Goal: Task Accomplishment & Management: Complete application form

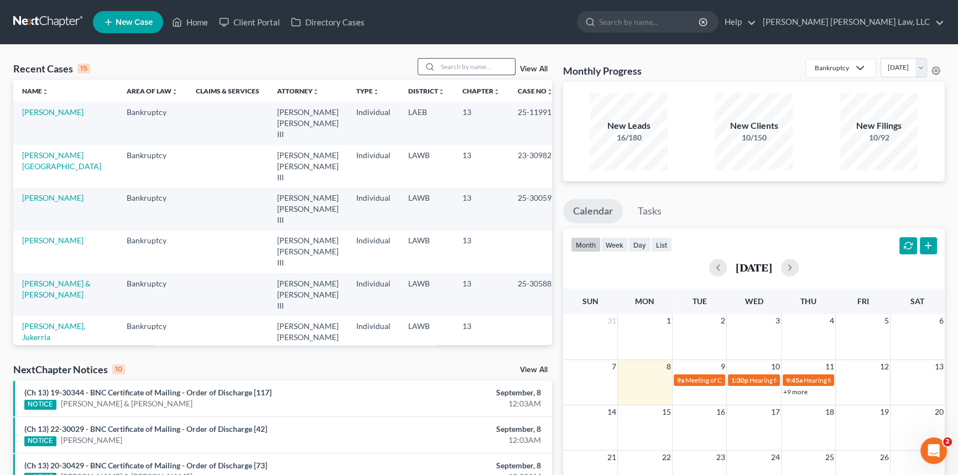
click at [459, 66] on input "search" at bounding box center [476, 67] width 77 height 16
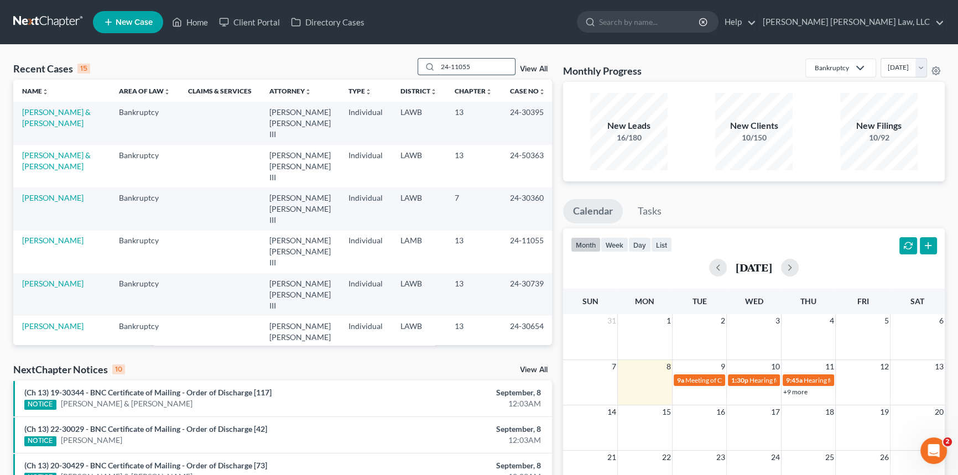
type input "24-11055"
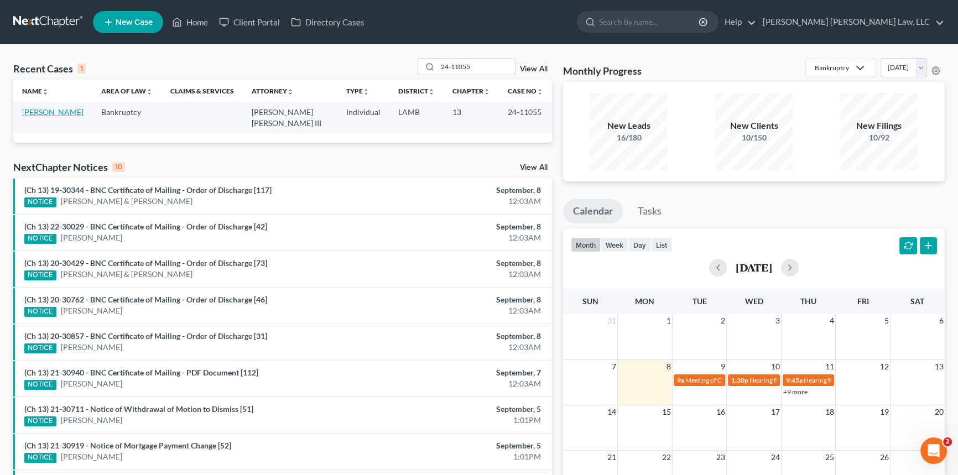
click at [51, 111] on link "[PERSON_NAME]" at bounding box center [52, 111] width 61 height 9
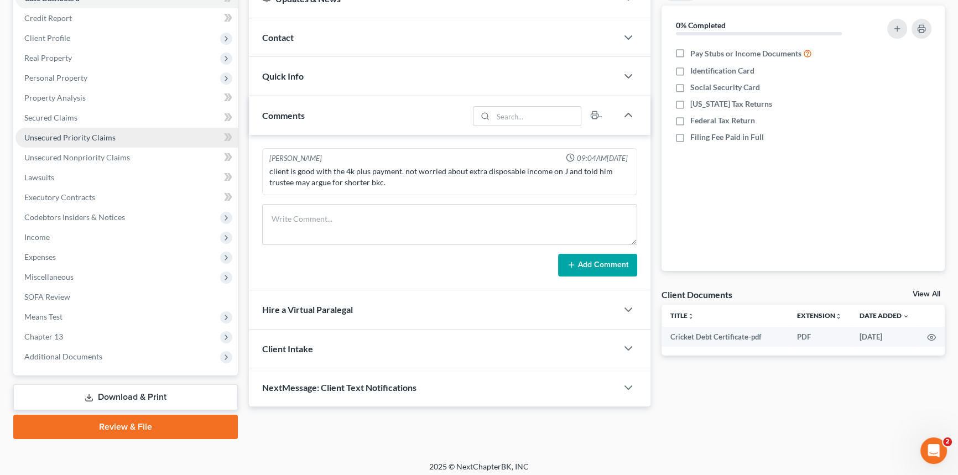
scroll to position [131, 0]
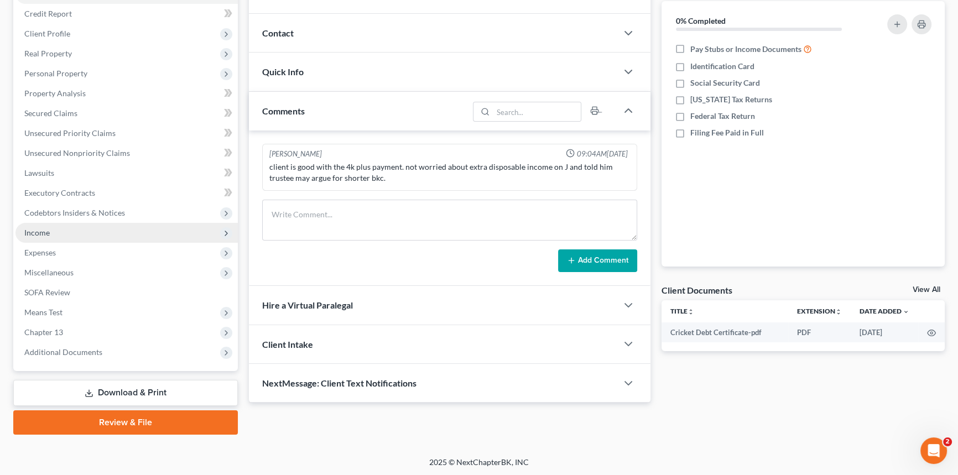
click at [68, 232] on span "Income" at bounding box center [126, 233] width 222 height 20
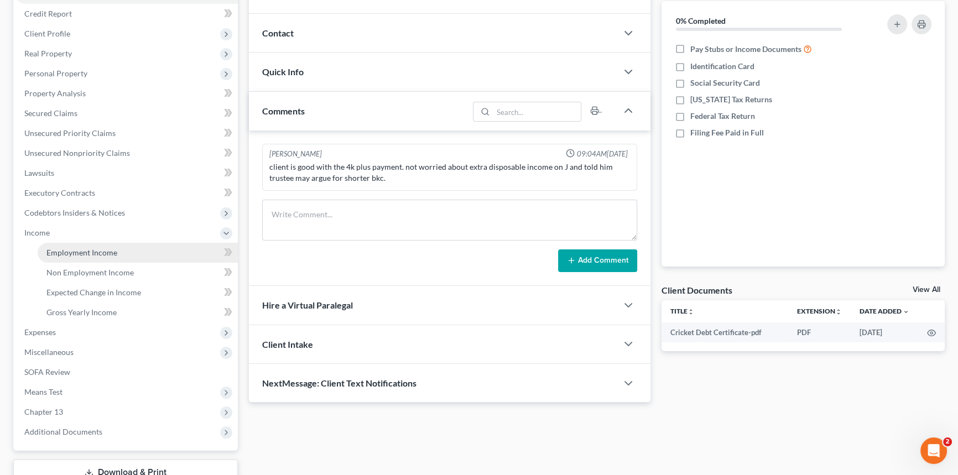
click at [80, 248] on span "Employment Income" at bounding box center [81, 252] width 71 height 9
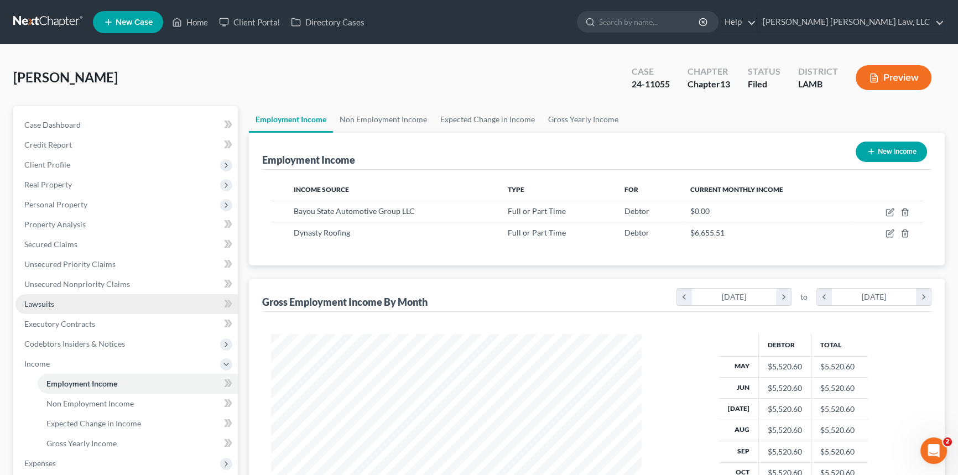
scroll to position [198, 393]
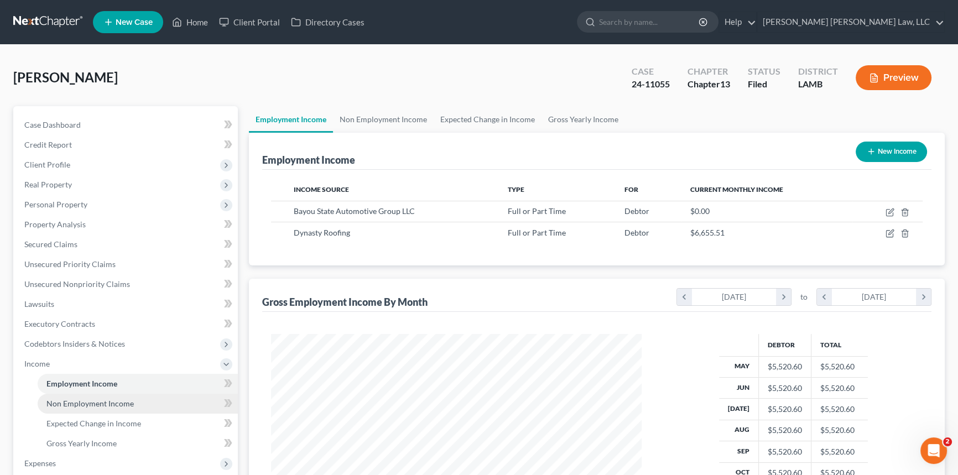
click at [121, 395] on link "Non Employment Income" at bounding box center [138, 404] width 200 height 20
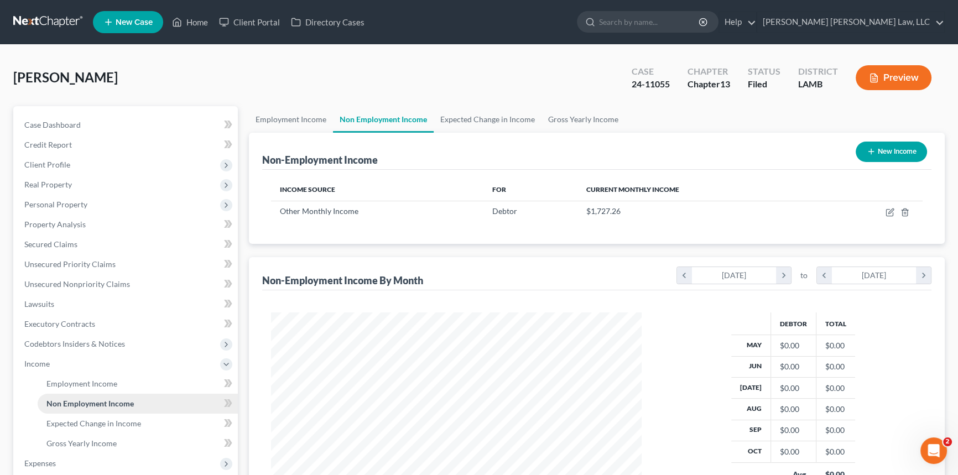
scroll to position [198, 393]
click at [112, 382] on span "Employment Income" at bounding box center [81, 383] width 71 height 9
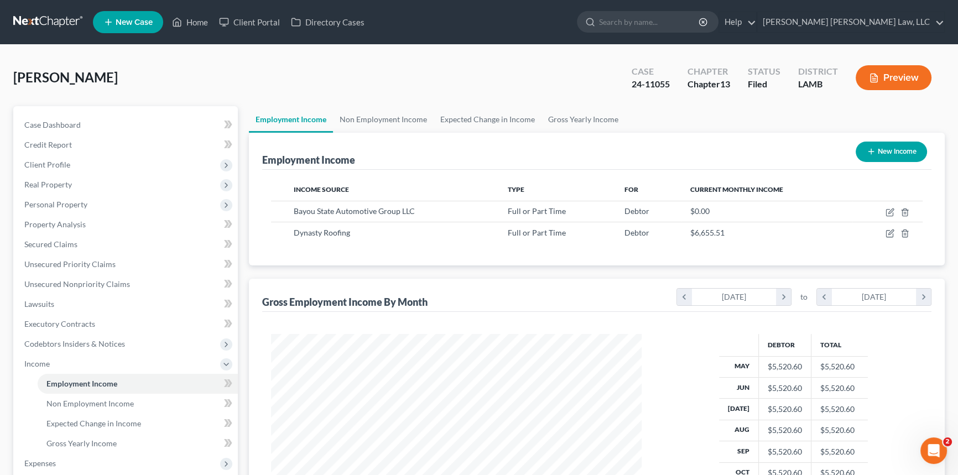
scroll to position [198, 393]
click at [122, 402] on span "Non Employment Income" at bounding box center [89, 403] width 87 height 9
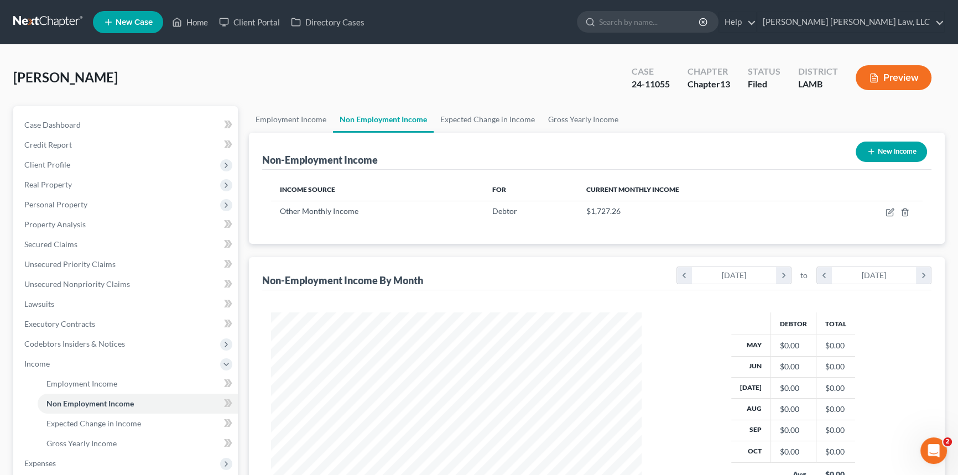
scroll to position [198, 393]
click at [192, 22] on link "Home" at bounding box center [190, 22] width 47 height 20
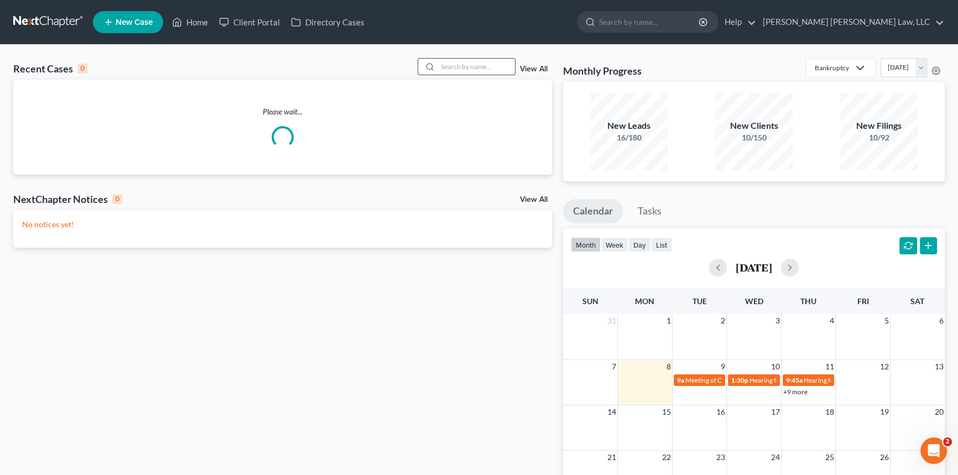
click at [448, 61] on input "search" at bounding box center [476, 67] width 77 height 16
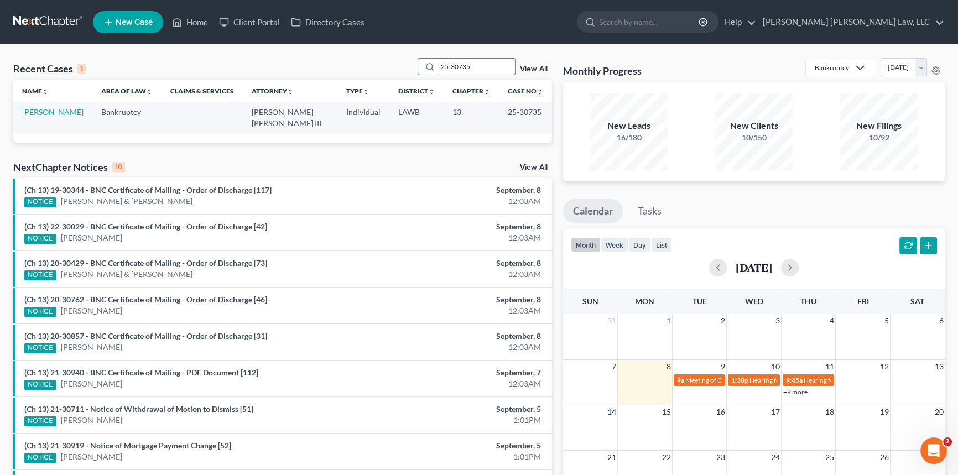
type input "25-30735"
click at [55, 113] on link "[PERSON_NAME]" at bounding box center [52, 111] width 61 height 9
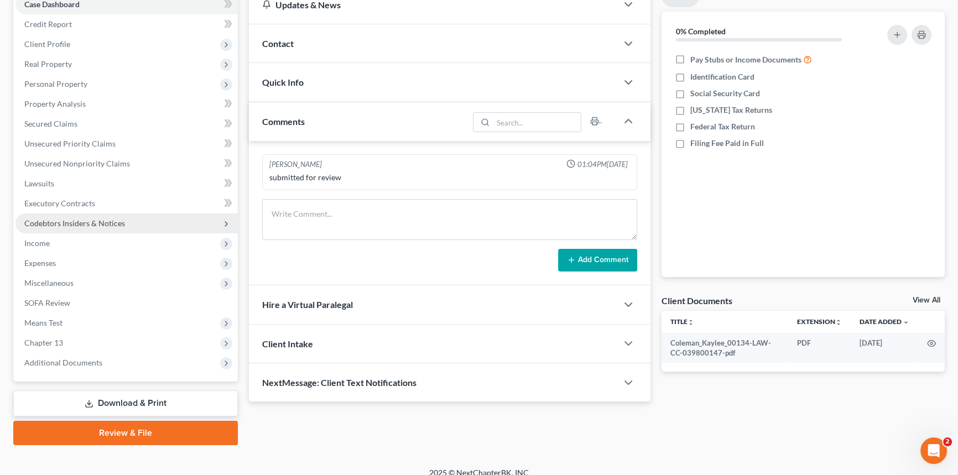
scroll to position [131, 0]
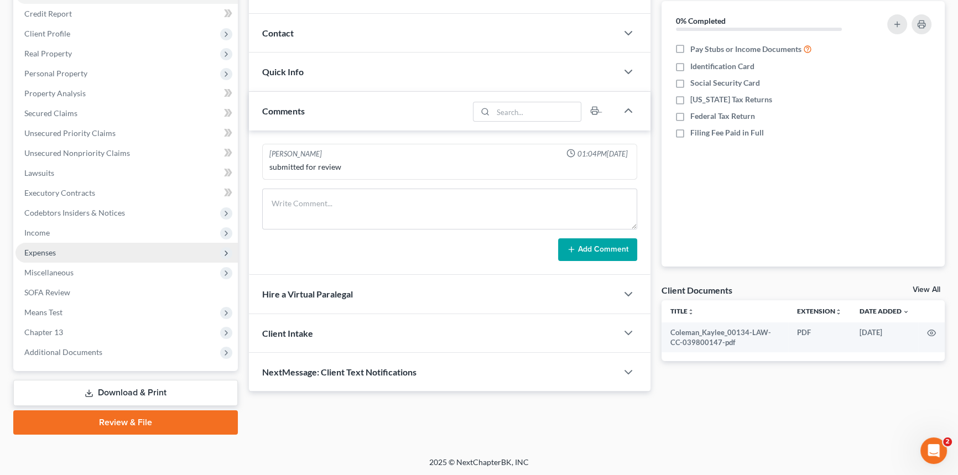
click at [70, 248] on span "Expenses" at bounding box center [126, 253] width 222 height 20
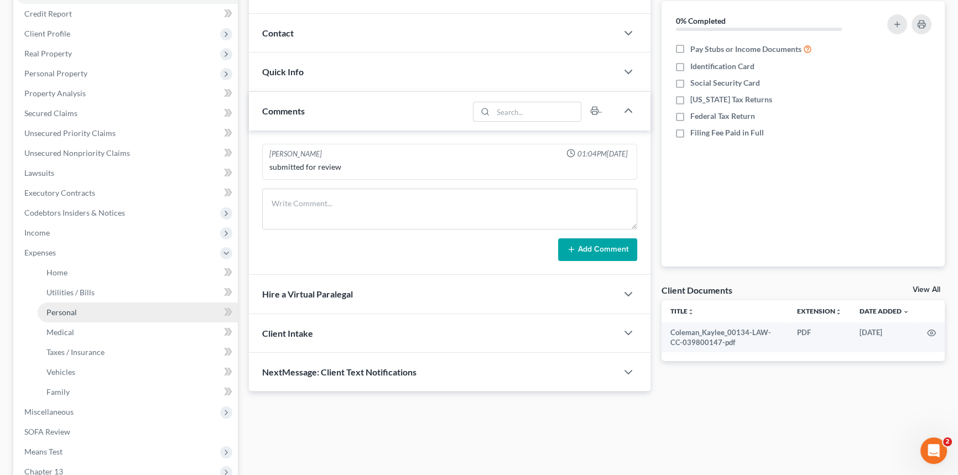
click at [91, 305] on link "Personal" at bounding box center [138, 313] width 200 height 20
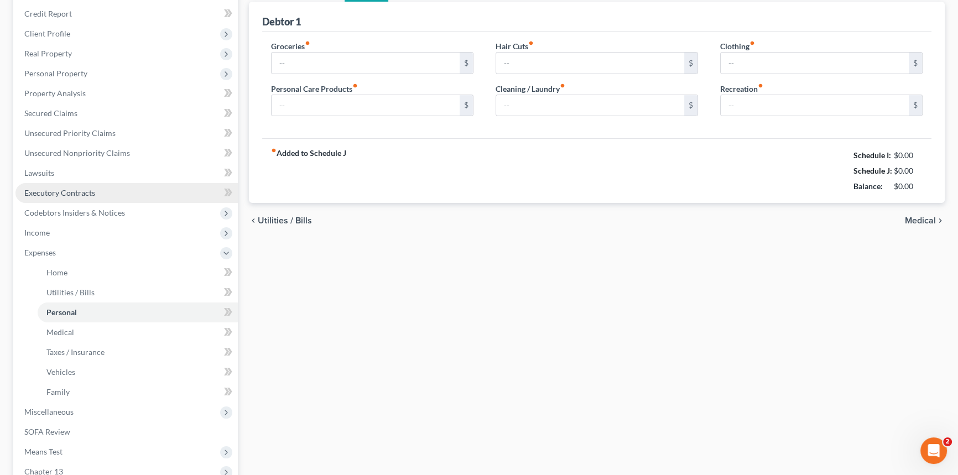
scroll to position [28, 0]
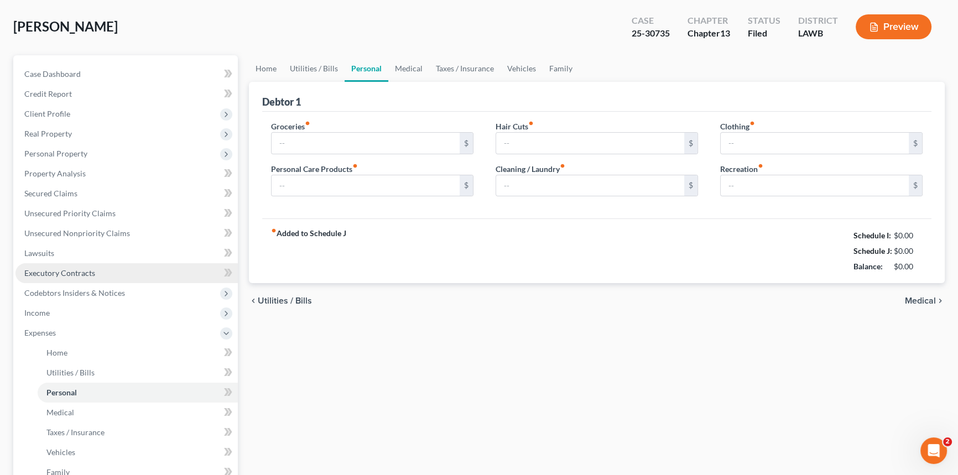
type input "200.00"
type input "100.00"
type input "0.00"
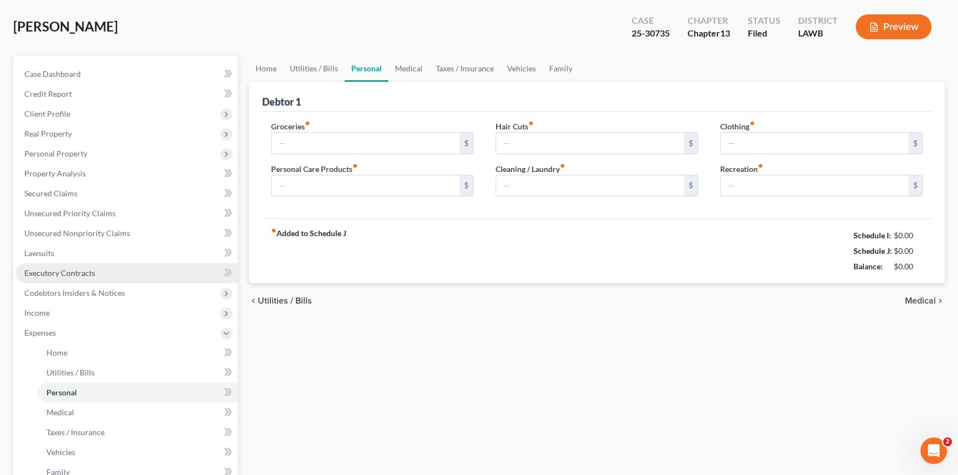
type input "0.00"
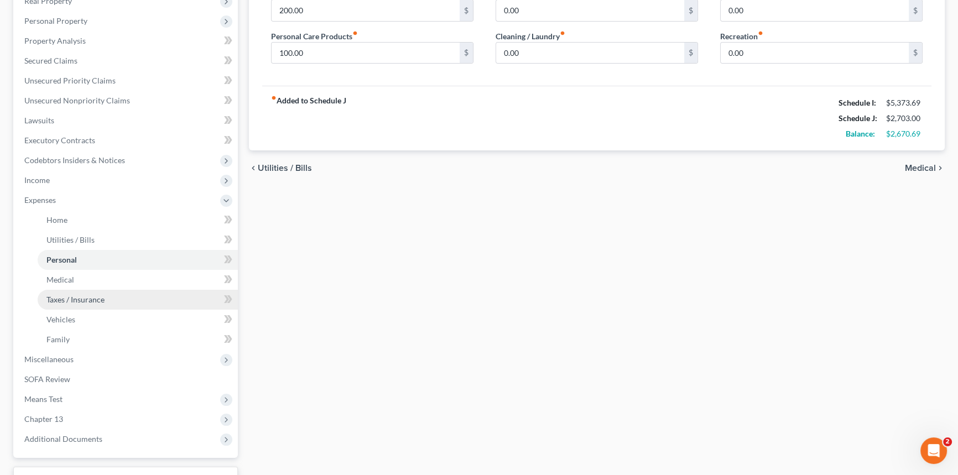
scroll to position [251, 0]
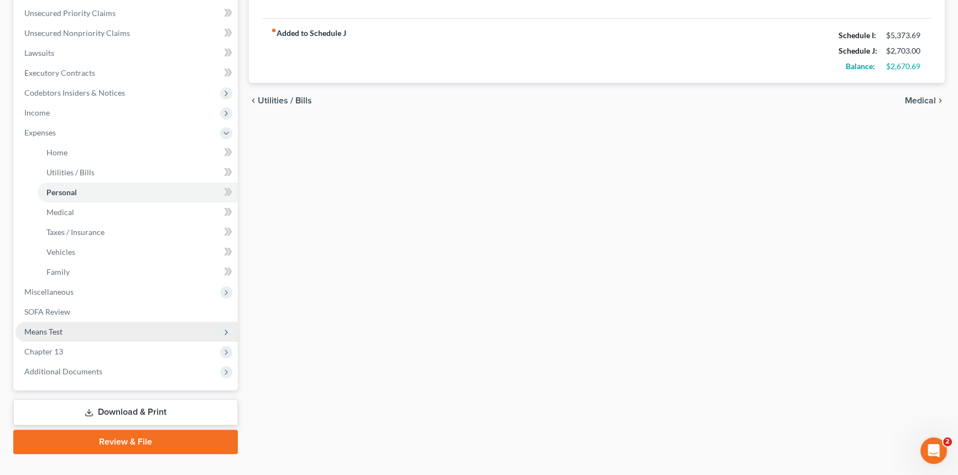
click at [115, 335] on span "Means Test" at bounding box center [126, 332] width 222 height 20
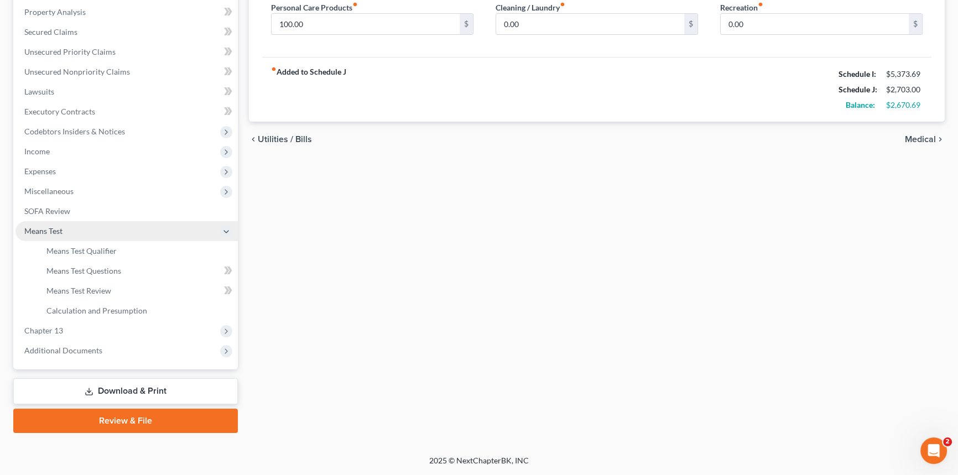
scroll to position [211, 0]
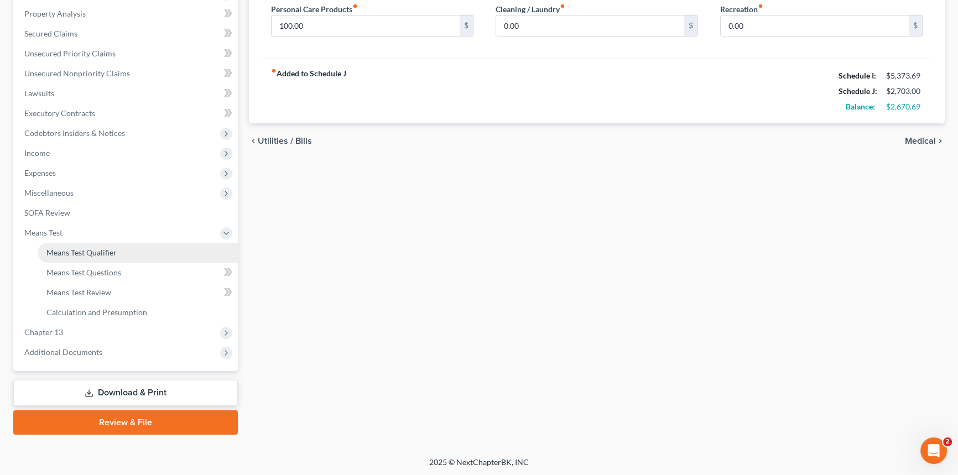
click at [114, 256] on link "Means Test Qualifier" at bounding box center [138, 253] width 200 height 20
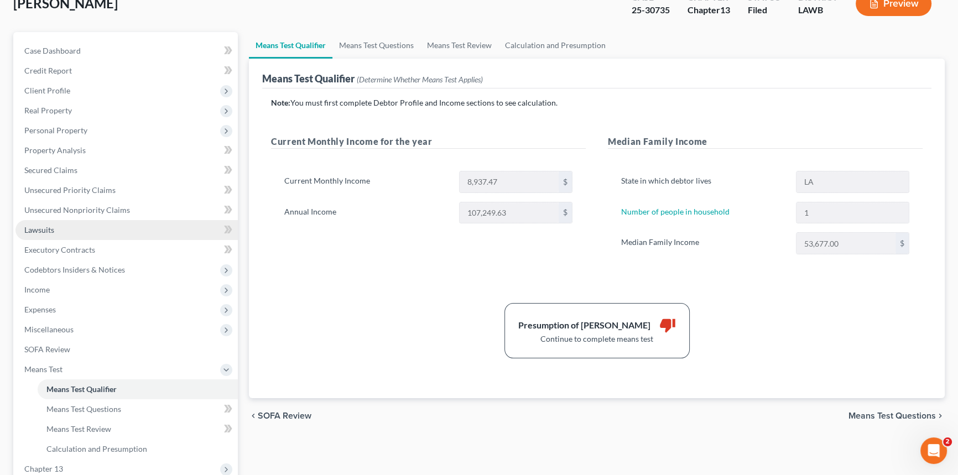
scroll to position [151, 0]
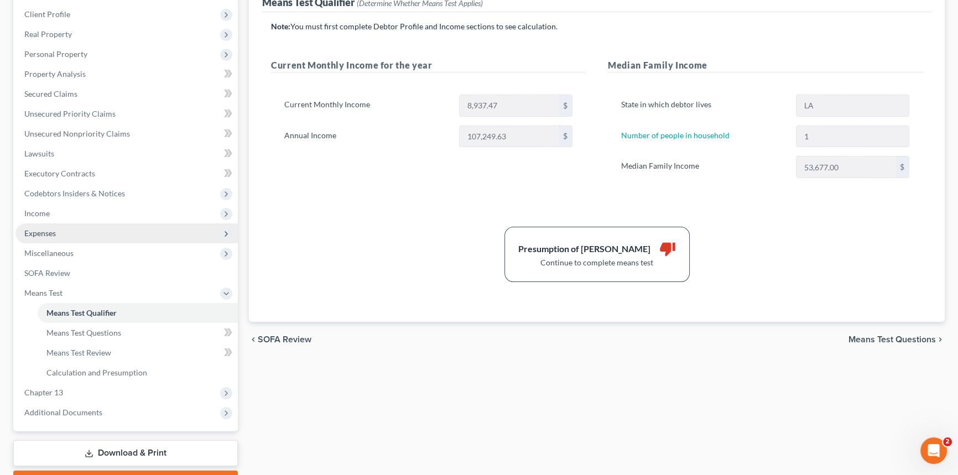
click at [65, 233] on span "Expenses" at bounding box center [126, 234] width 222 height 20
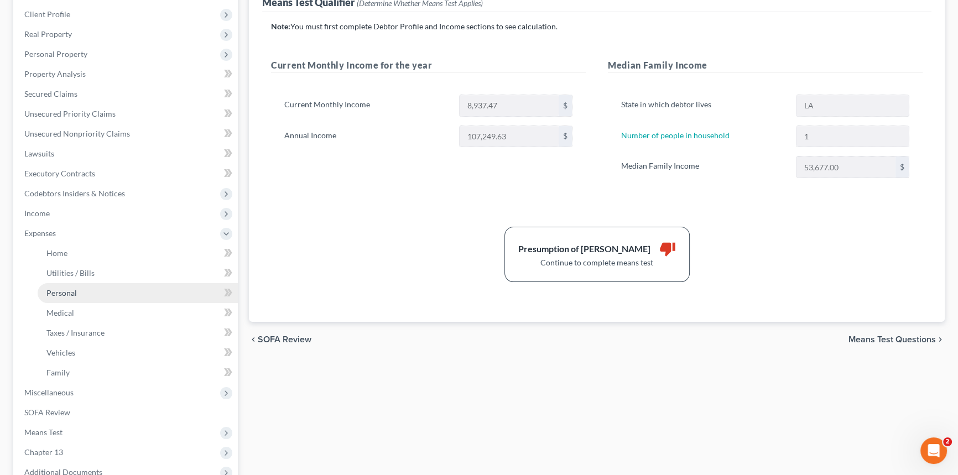
click at [66, 288] on span "Personal" at bounding box center [61, 292] width 30 height 9
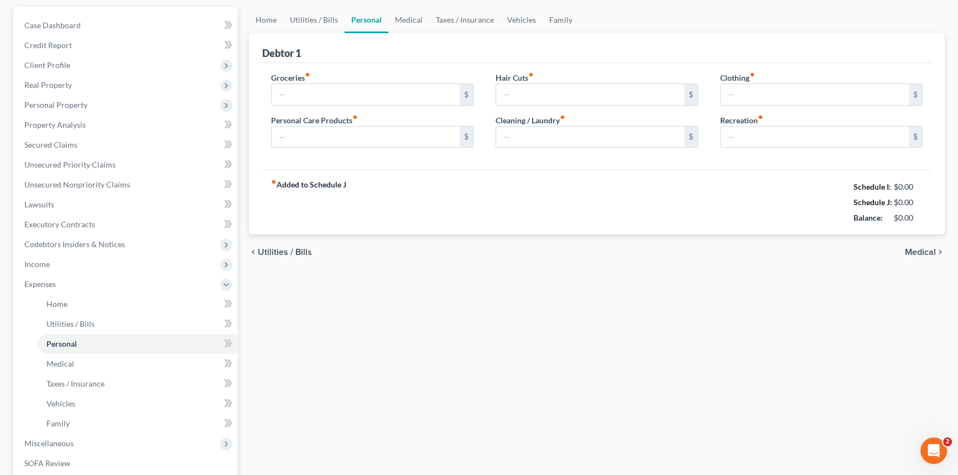
type input "200.00"
type input "100.00"
type input "0.00"
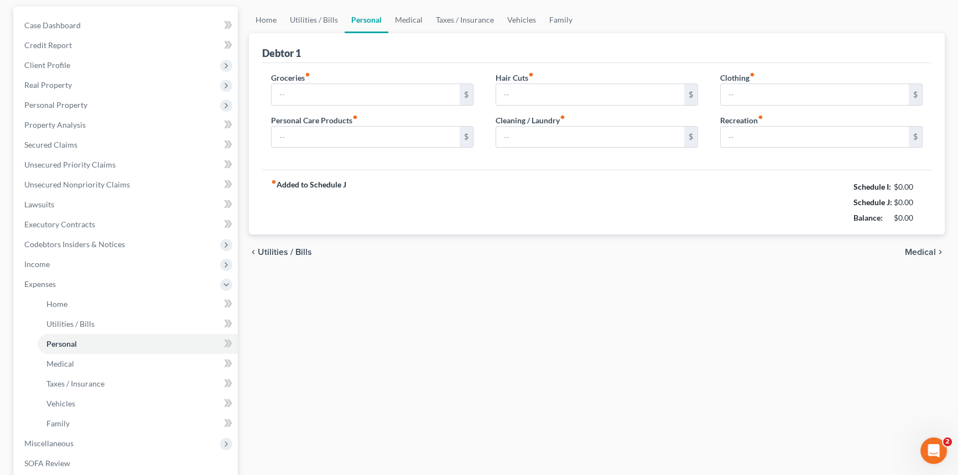
type input "0.00"
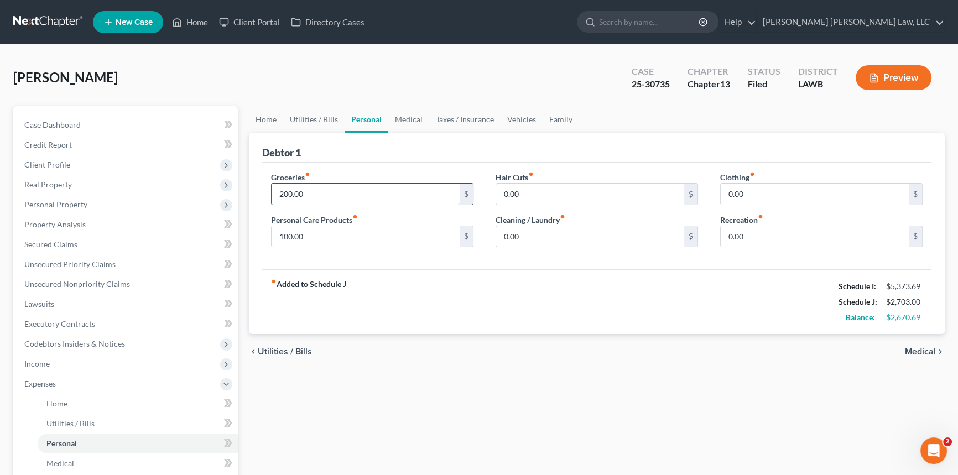
click at [333, 198] on input "200.00" at bounding box center [366, 194] width 188 height 21
type input "497.00"
click at [517, 236] on input "0.00" at bounding box center [590, 236] width 188 height 21
type input "45.00"
click at [739, 189] on input "0.00" at bounding box center [815, 194] width 188 height 21
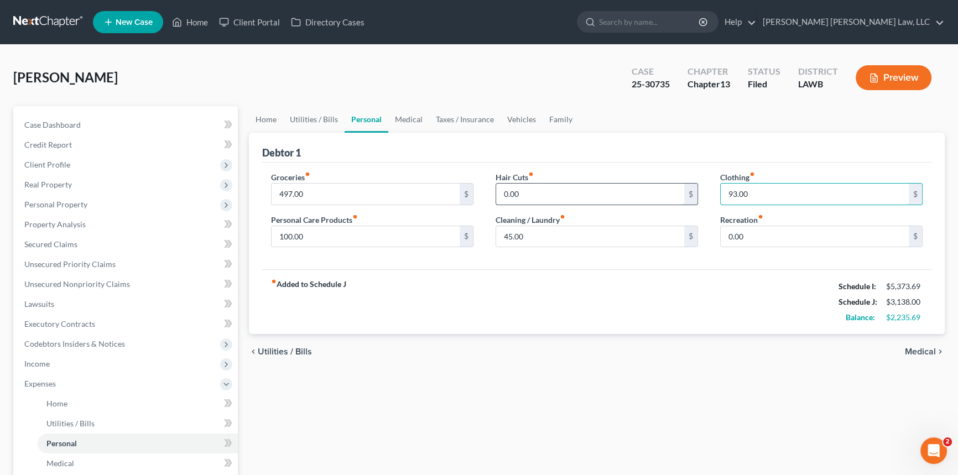
type input "93.00"
click at [518, 191] on input "0.00" at bounding box center [590, 194] width 188 height 21
type input "50.00"
click at [330, 233] on input "100.00" at bounding box center [366, 236] width 188 height 21
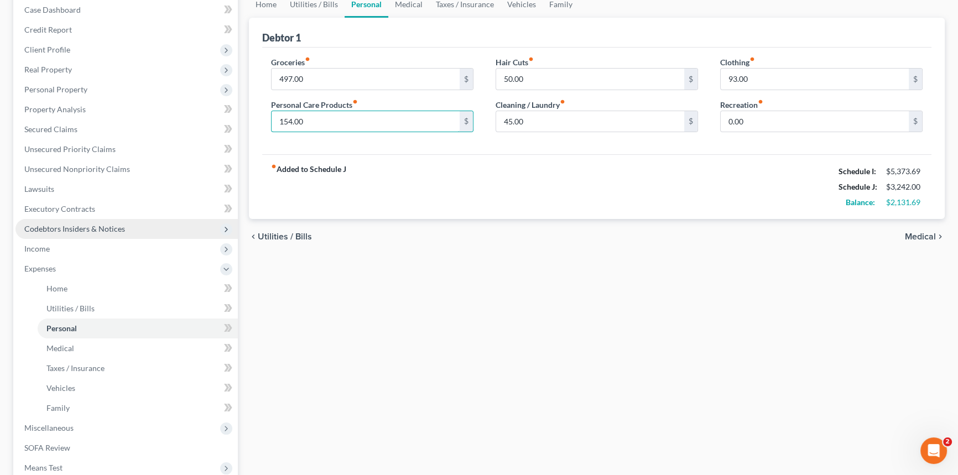
scroll to position [251, 0]
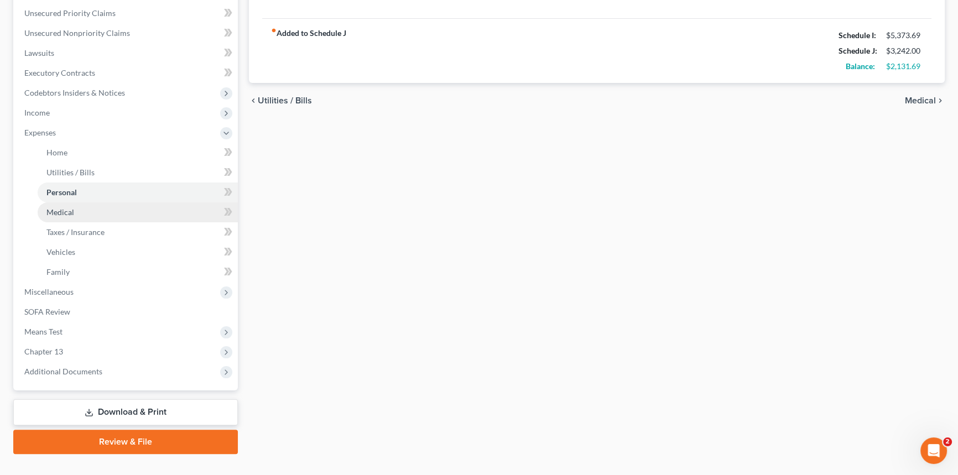
type input "154.00"
click at [124, 216] on link "Medical" at bounding box center [138, 213] width 200 height 20
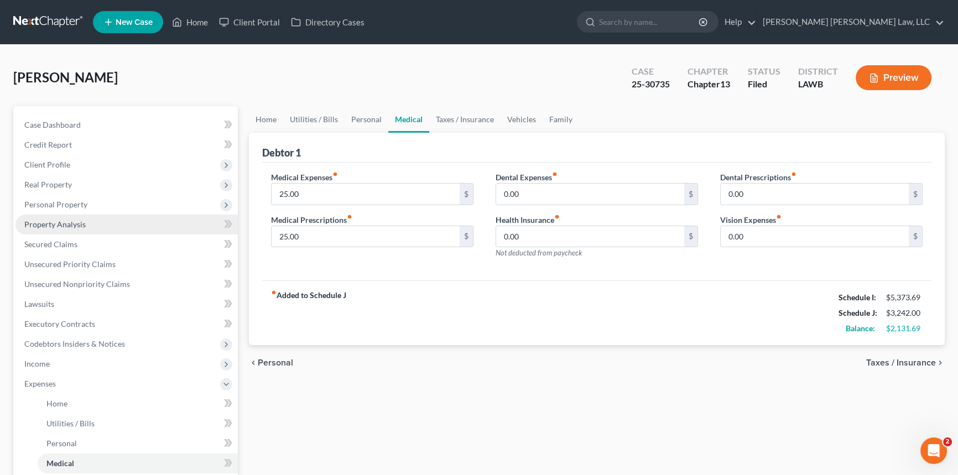
click at [98, 229] on link "Property Analysis" at bounding box center [126, 225] width 222 height 20
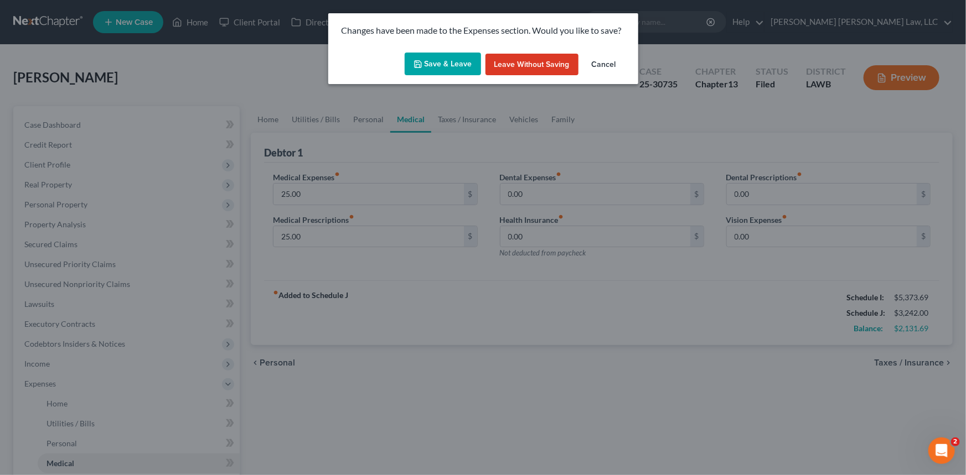
click at [438, 63] on button "Save & Leave" at bounding box center [442, 64] width 76 height 23
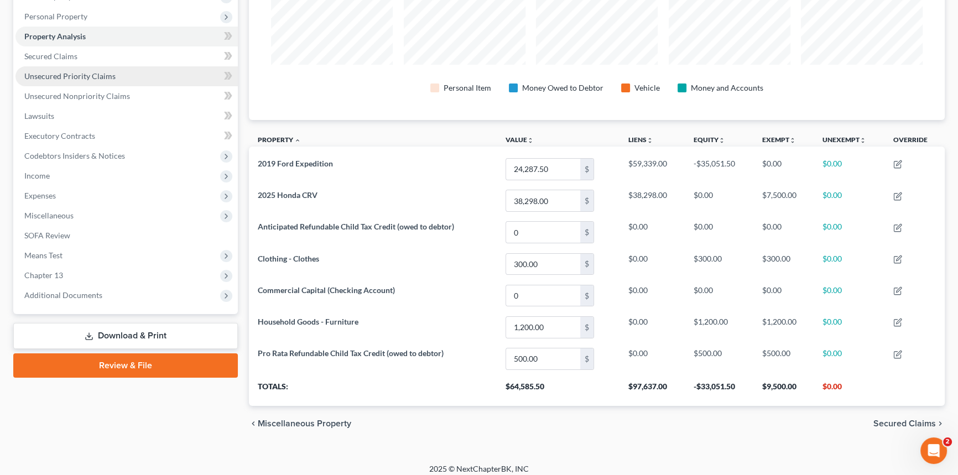
scroll to position [194, 0]
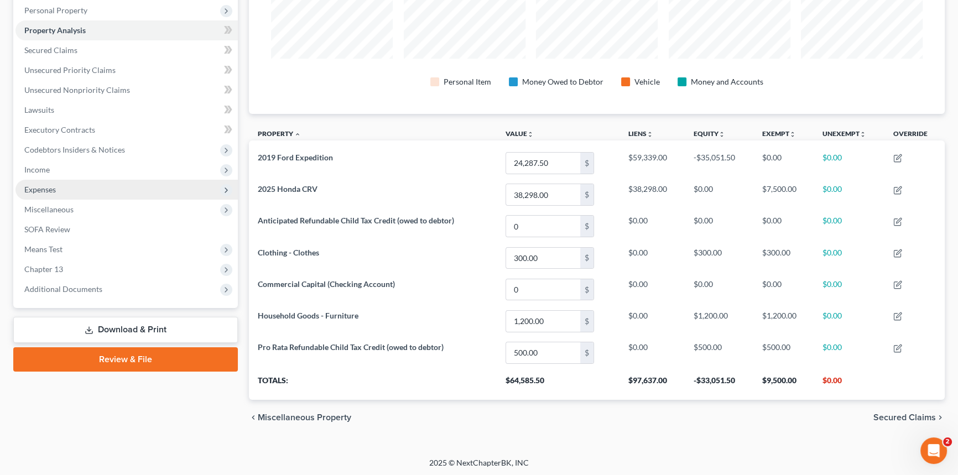
click at [101, 194] on span "Expenses" at bounding box center [126, 190] width 222 height 20
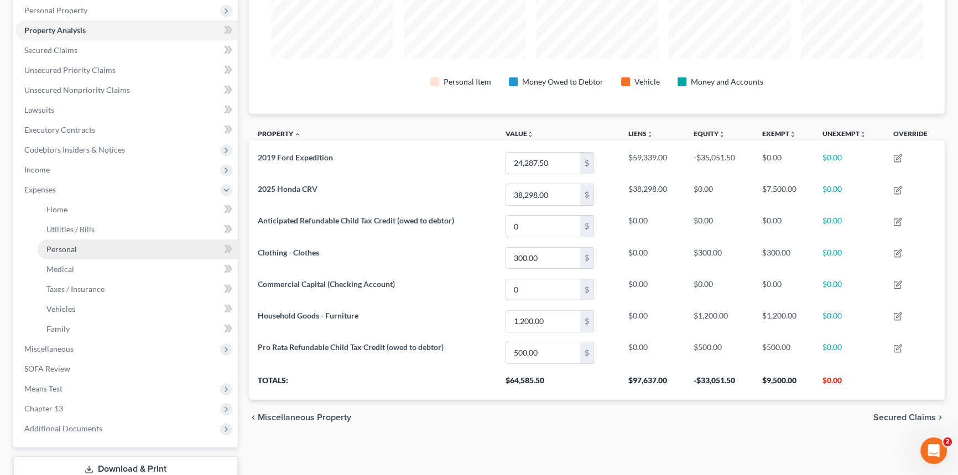
click at [107, 241] on link "Personal" at bounding box center [138, 250] width 200 height 20
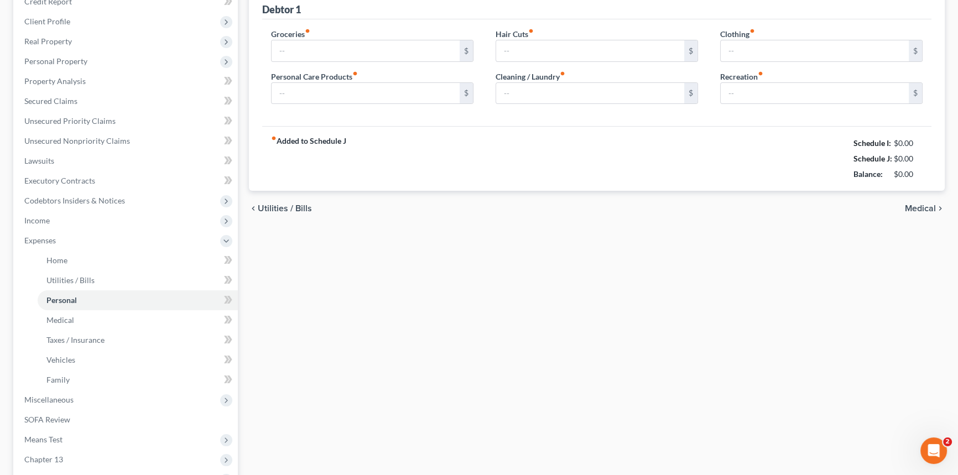
scroll to position [33, 0]
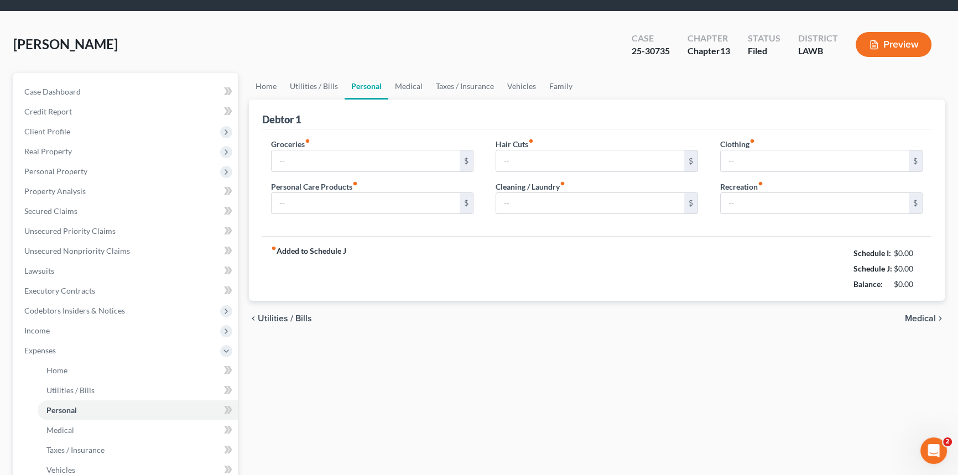
type input "497.00"
type input "154.00"
type input "50.00"
type input "45.00"
type input "93.00"
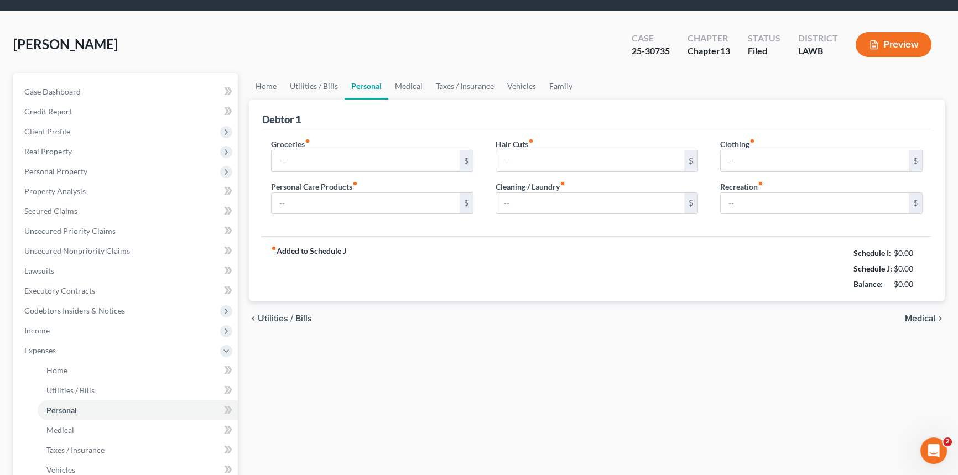
type input "0.00"
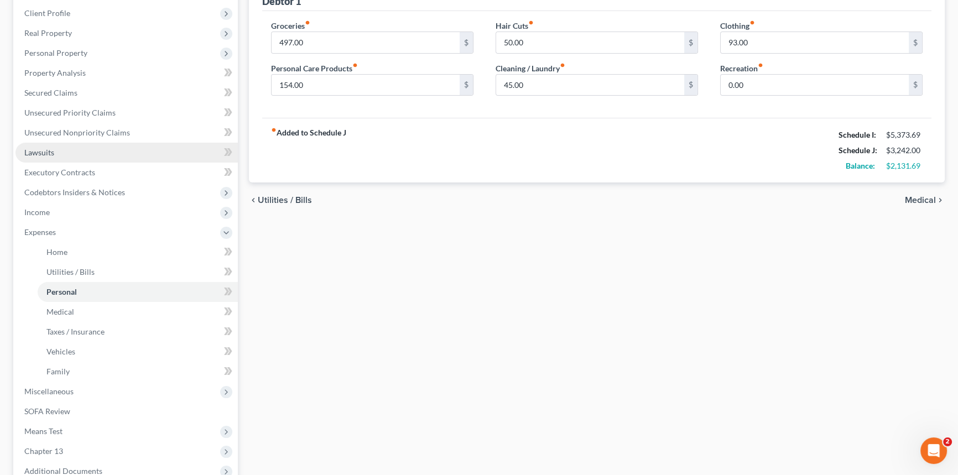
scroll to position [201, 0]
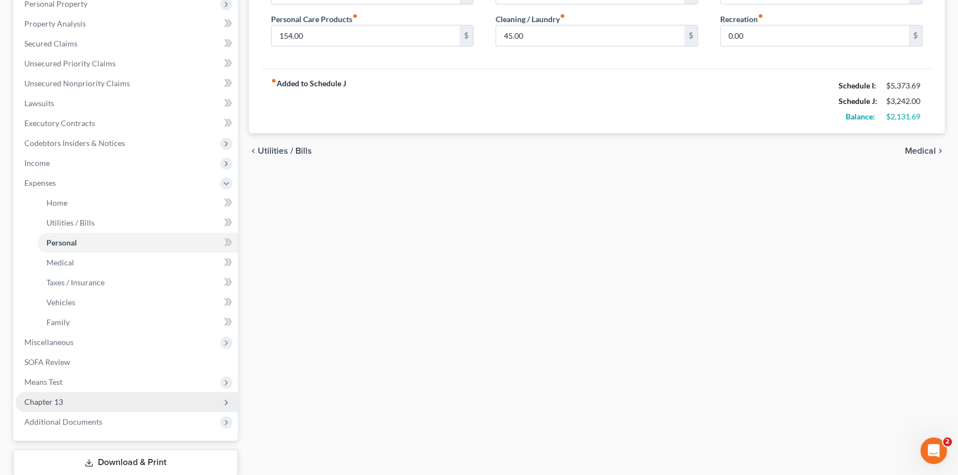
click at [89, 406] on span "Chapter 13" at bounding box center [126, 402] width 222 height 20
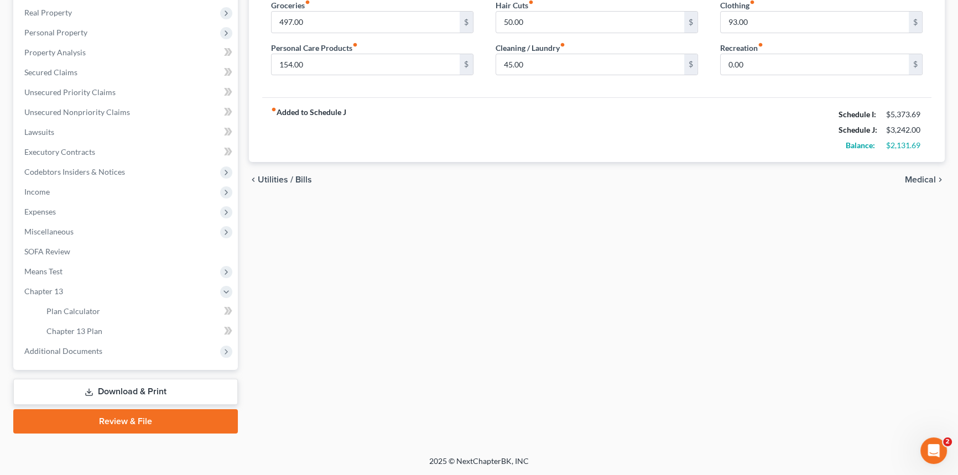
scroll to position [172, 0]
click at [92, 328] on span "Chapter 13 Plan" at bounding box center [74, 331] width 56 height 9
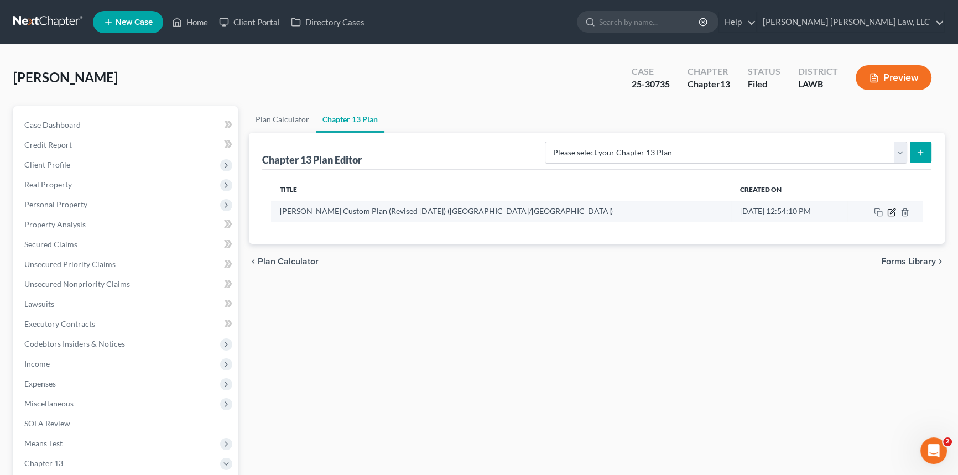
click at [893, 211] on icon "button" at bounding box center [892, 211] width 5 height 5
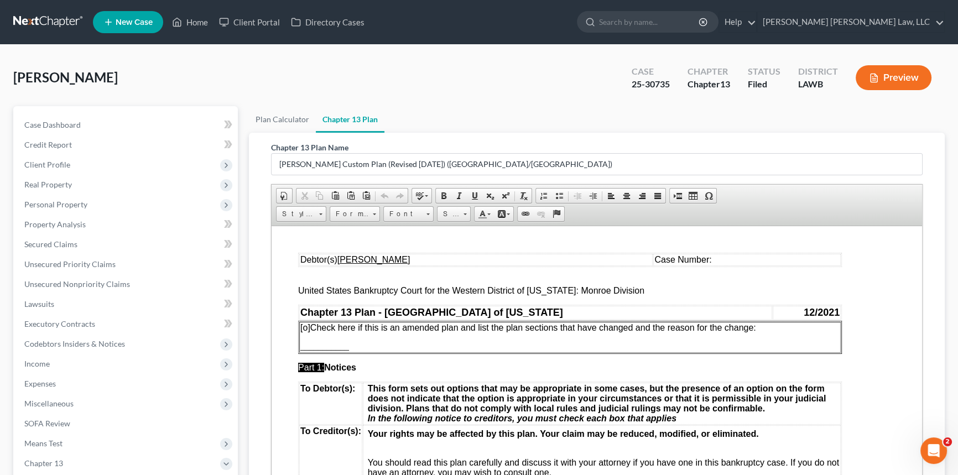
click at [742, 263] on td "Case Number:" at bounding box center [747, 259] width 188 height 12
click at [309, 328] on span "[o]" at bounding box center [305, 327] width 10 height 9
click at [770, 334] on td "[x ] Check here if this is an amended plan and list the plan sections that have…" at bounding box center [570, 336] width 542 height 31
click at [764, 333] on p "[x ] Check here if this is an amended plan and list the plan sections that have…" at bounding box center [569, 328] width 539 height 10
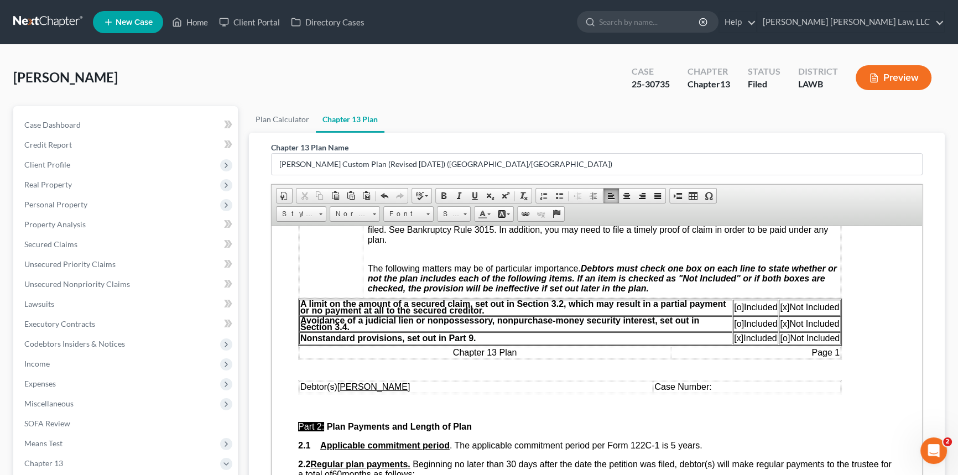
scroll to position [352, 0]
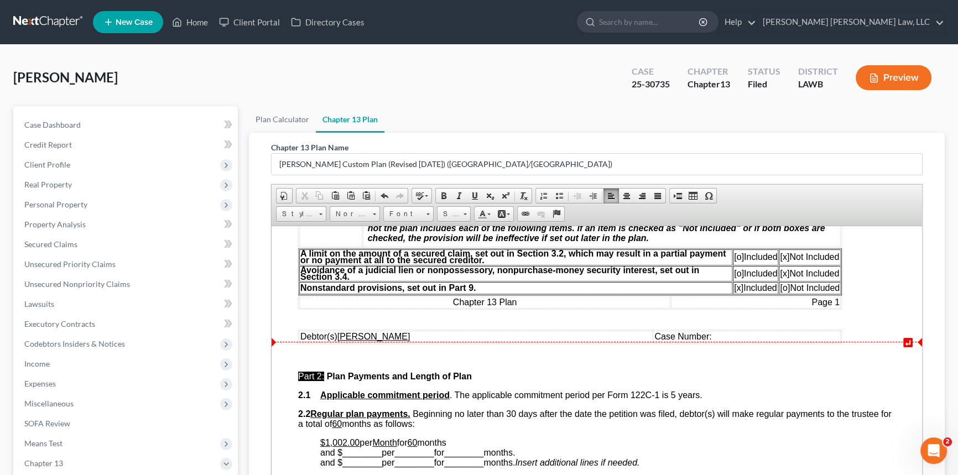
click at [712, 341] on span "Case Number:" at bounding box center [683, 335] width 57 height 9
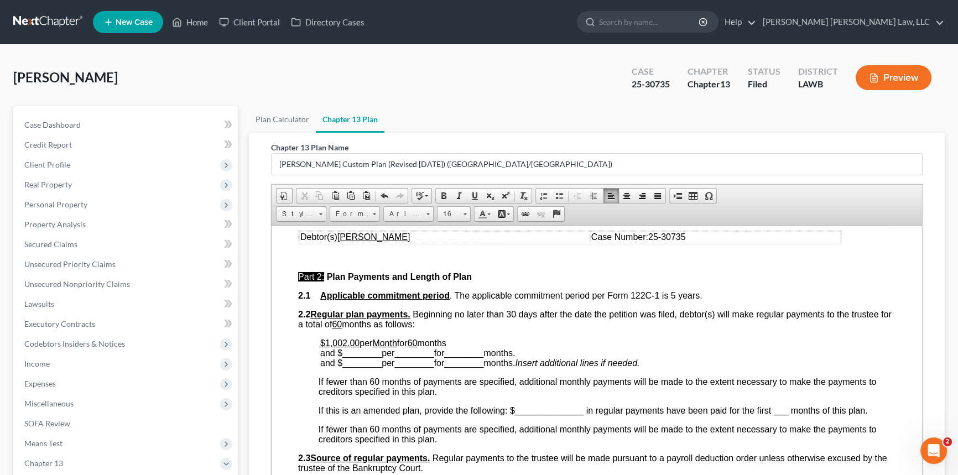
scroll to position [453, 0]
click at [417, 346] on u "60" at bounding box center [412, 341] width 10 height 9
click at [474, 192] on span at bounding box center [474, 195] width 9 height 9
click at [456, 353] on p "$1,002.00 per Month for 2 ​ months and $ ________ per ________ for ________ mon…" at bounding box center [607, 352] width 575 height 30
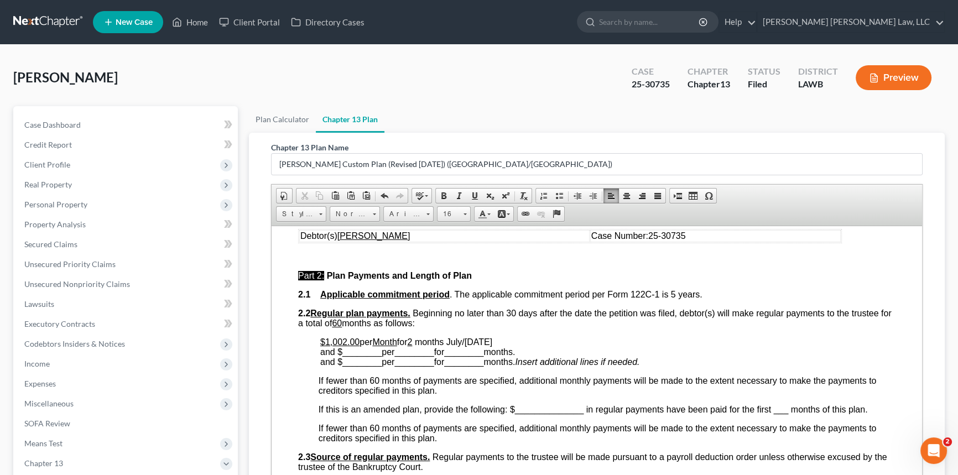
click at [357, 356] on span "________" at bounding box center [362, 351] width 39 height 9
click at [405, 356] on span "________" at bounding box center [401, 351] width 39 height 9
click at [434, 356] on span "________" at bounding box center [439, 351] width 39 height 9
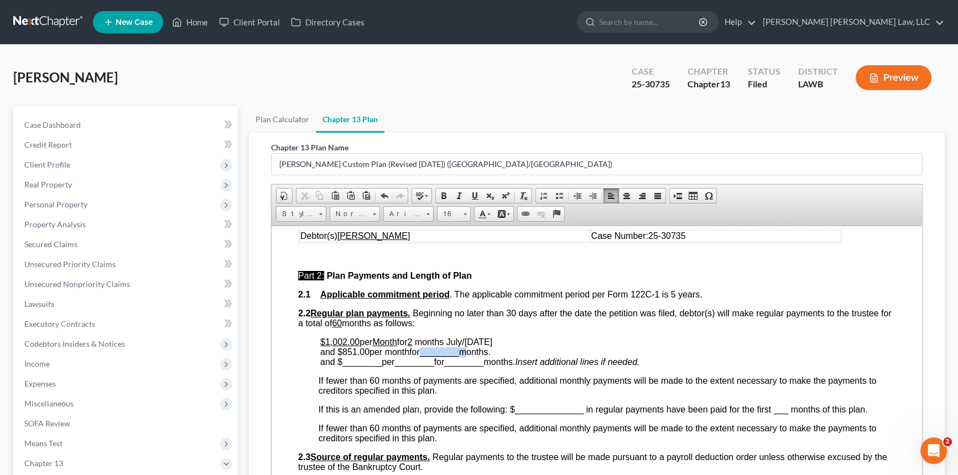
click at [434, 356] on span "________" at bounding box center [439, 351] width 39 height 9
click at [463, 356] on span "months July/[DATE] and $851.00 per month for 2 months." at bounding box center [406, 346] width 172 height 19
click at [359, 366] on span "________" at bounding box center [362, 361] width 39 height 9
click at [392, 366] on span "________" at bounding box center [401, 361] width 39 height 9
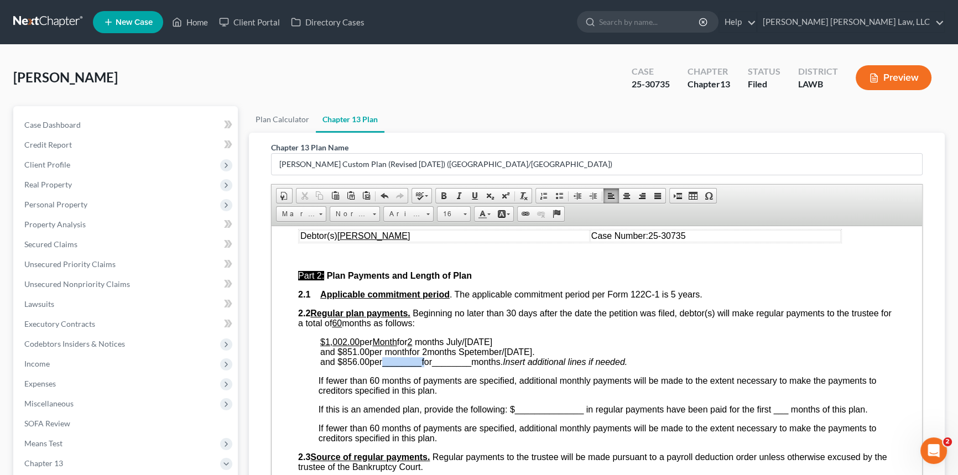
click at [392, 366] on span "________" at bounding box center [401, 361] width 39 height 9
click at [452, 366] on span "________" at bounding box center [439, 361] width 39 height 9
click at [464, 366] on span "and $856.00 per month for 56 months." at bounding box center [391, 361] width 143 height 9
click at [352, 356] on span "months July/[DATE] and $851.00 per month for 2 months Spetember/[DATE] ." at bounding box center [427, 346] width 215 height 19
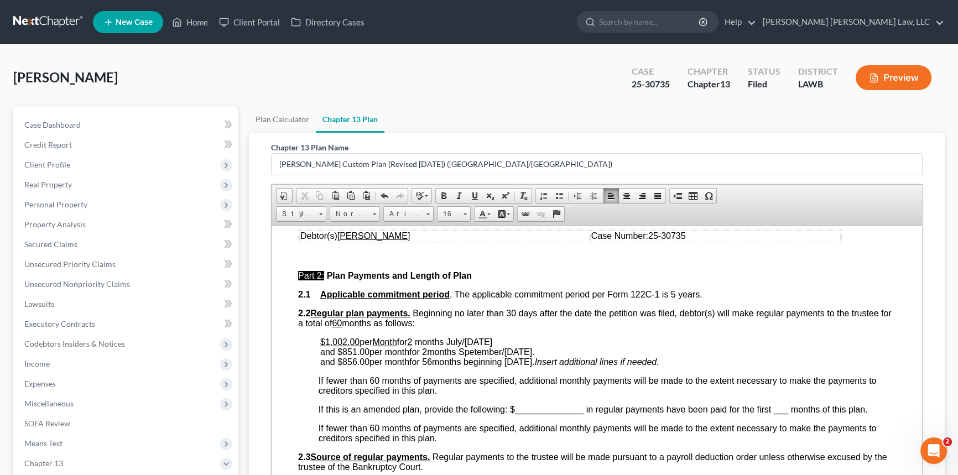
click at [352, 356] on span "months July/[DATE] and $851.00 per month for 2 months Spetember/[DATE] ." at bounding box center [427, 346] width 215 height 19
click at [473, 199] on link "Underline" at bounding box center [474, 196] width 15 height 14
click at [398, 356] on span "months July/[DATE] and $ 851.00 per month for 2 months Spetember/[DATE] ." at bounding box center [427, 346] width 215 height 19
click at [472, 194] on span at bounding box center [474, 195] width 9 height 9
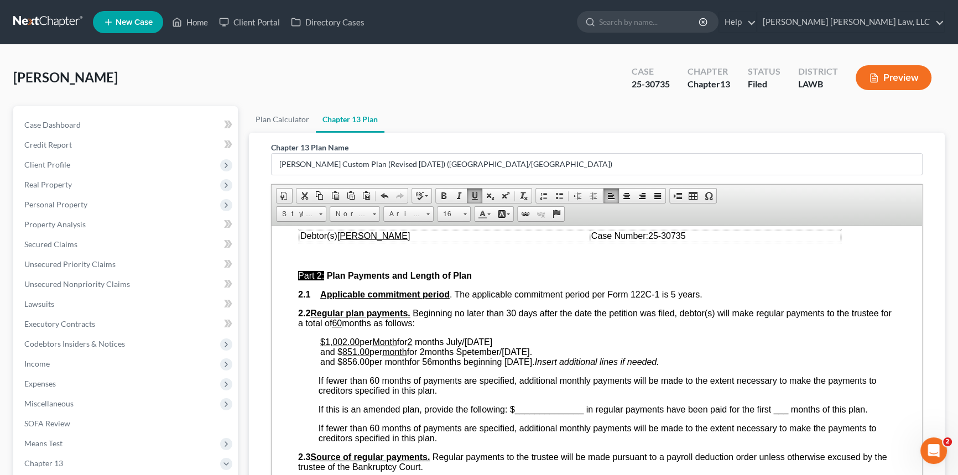
click at [428, 356] on span "months July/[DATE] and $ 851.00 per month for 2 months Spetember/[DATE] ." at bounding box center [426, 346] width 212 height 19
click at [474, 196] on span at bounding box center [474, 195] width 9 height 9
click at [349, 366] on span "and $856.00 per month for 56 months beginning [DATE] ." at bounding box center [427, 361] width 215 height 9
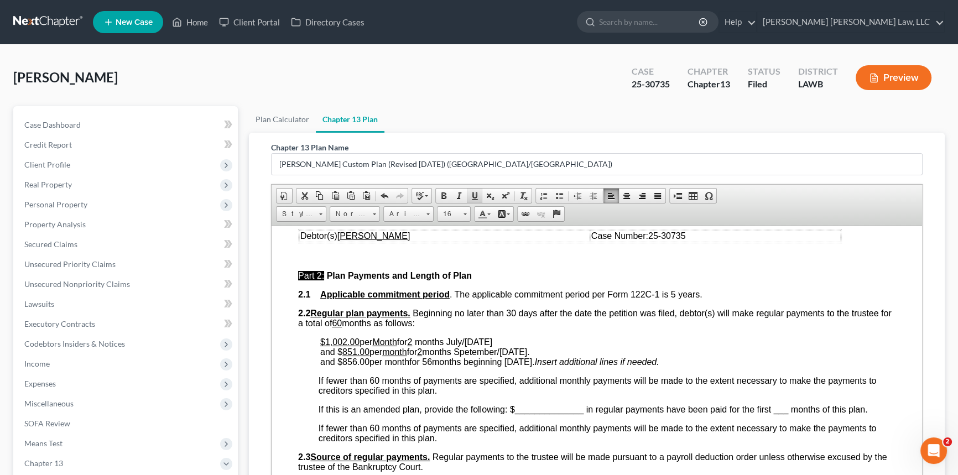
click at [476, 194] on link "Underline" at bounding box center [474, 196] width 15 height 14
click at [393, 366] on span "and $ 856.00 per month for 56 months beginning [DATE] ." at bounding box center [427, 361] width 215 height 9
click at [476, 198] on span at bounding box center [474, 195] width 9 height 9
click at [430, 366] on span "and $ 856.00 per month for 56 months beginning [DATE] ." at bounding box center [426, 361] width 212 height 9
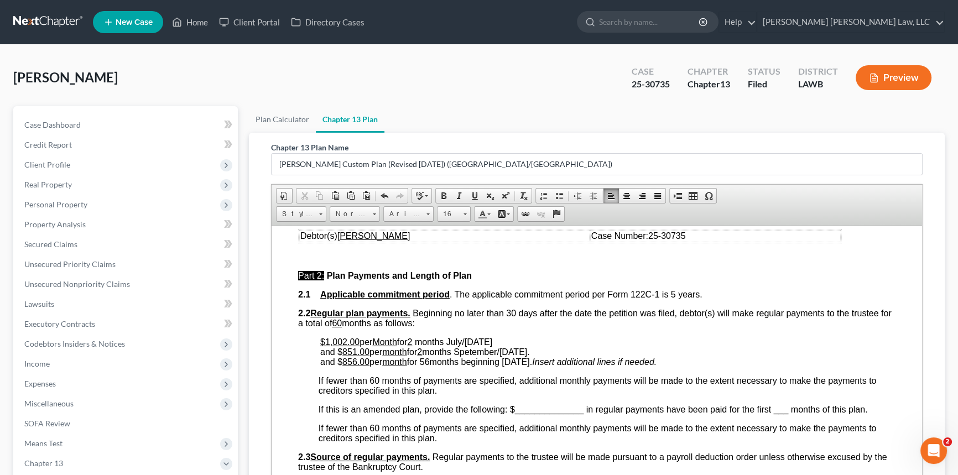
click at [430, 366] on span "and $ 856.00 per month for 56 months beginning [DATE] ." at bounding box center [426, 361] width 212 height 9
click at [473, 193] on span at bounding box center [474, 195] width 9 height 9
click at [475, 356] on span "months July/[DATE] and $ 851.00 per month for 2 months Spetember/[DATE] ." at bounding box center [425, 346] width 210 height 19
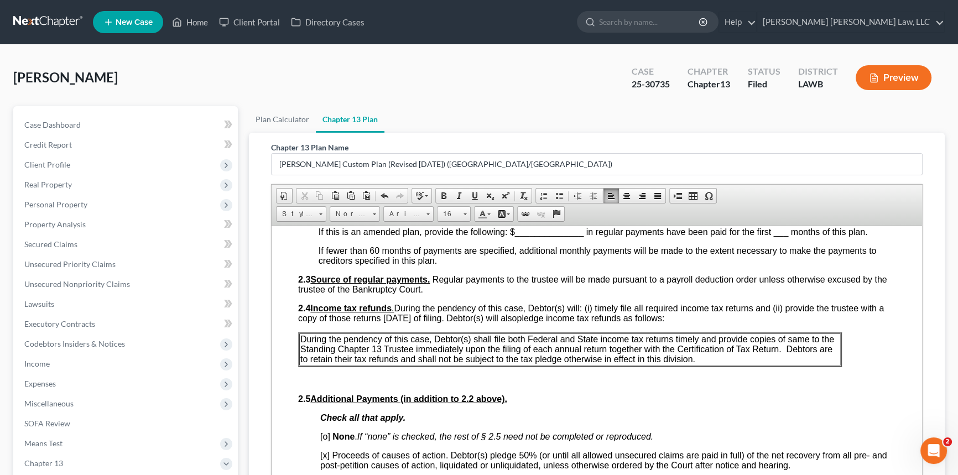
scroll to position [653, 0]
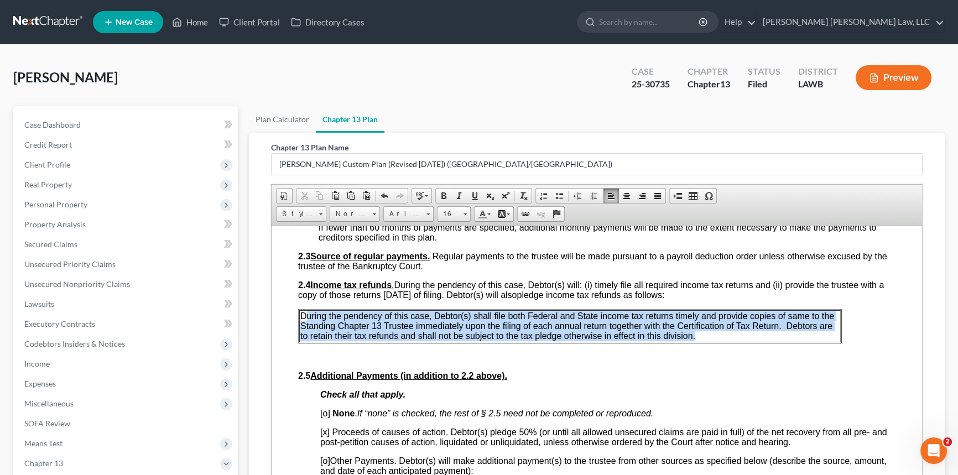
drag, startPoint x: 703, startPoint y: 359, endPoint x: 305, endPoint y: 338, distance: 398.4
click at [305, 338] on p "During the pendency of this case, Debtor(s) shall file both Federal and State i…" at bounding box center [569, 326] width 539 height 30
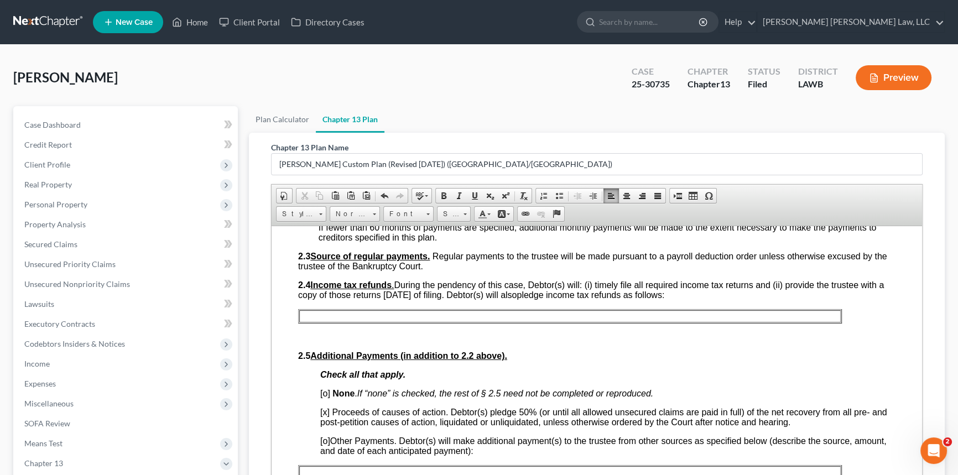
click at [361, 321] on p at bounding box center [569, 316] width 539 height 10
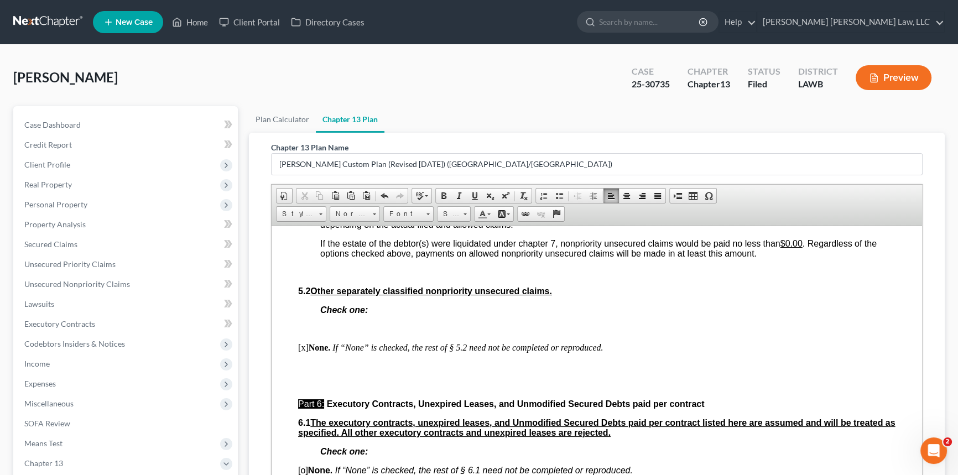
scroll to position [2666, 0]
drag, startPoint x: 641, startPoint y: 293, endPoint x: 681, endPoint y: 294, distance: 39.9
click at [681, 209] on u "$45,826.00" at bounding box center [658, 203] width 44 height 9
drag, startPoint x: 402, startPoint y: 301, endPoint x: 440, endPoint y: 303, distance: 38.2
click at [439, 219] on u "$45,840.00" at bounding box center [417, 213] width 44 height 9
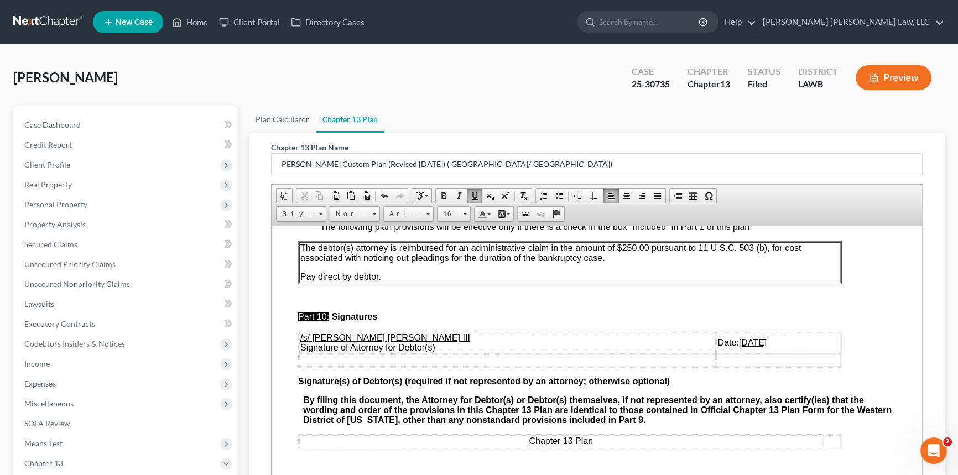
scroll to position [3470, 0]
click at [739, 347] on u "[DATE]" at bounding box center [753, 342] width 28 height 9
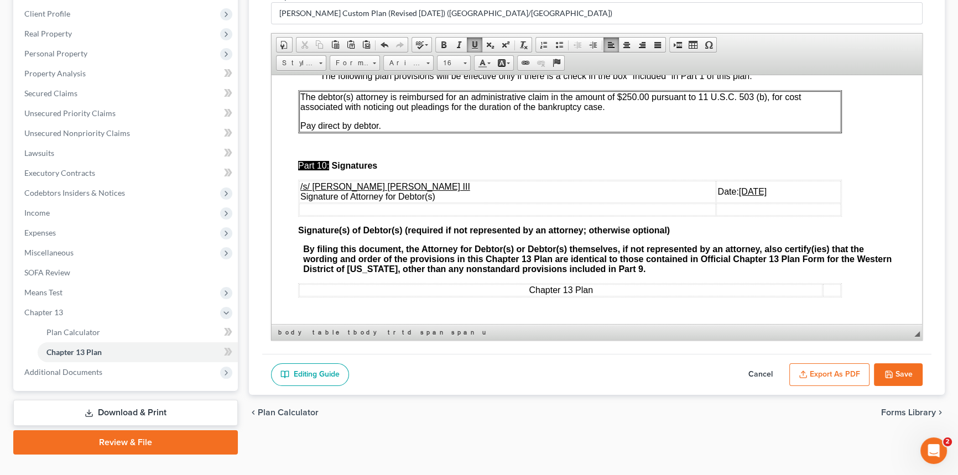
scroll to position [172, 0]
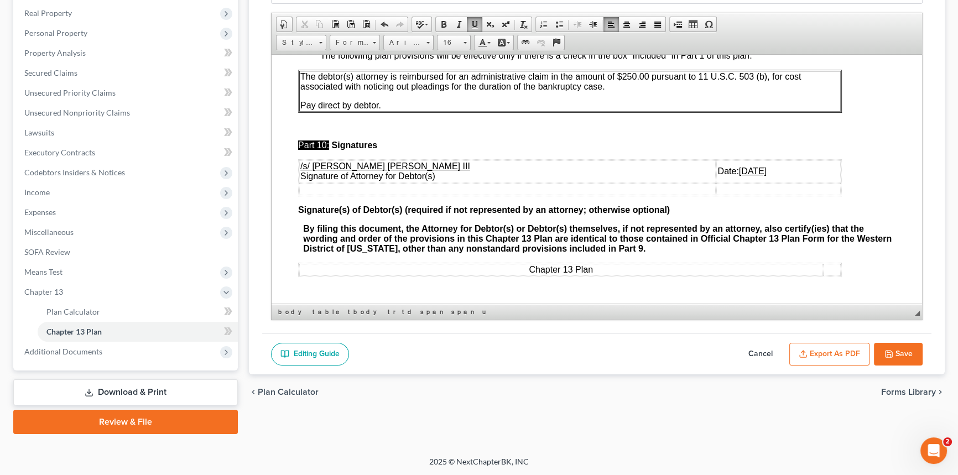
click at [834, 351] on button "Export as PDF" at bounding box center [830, 354] width 80 height 23
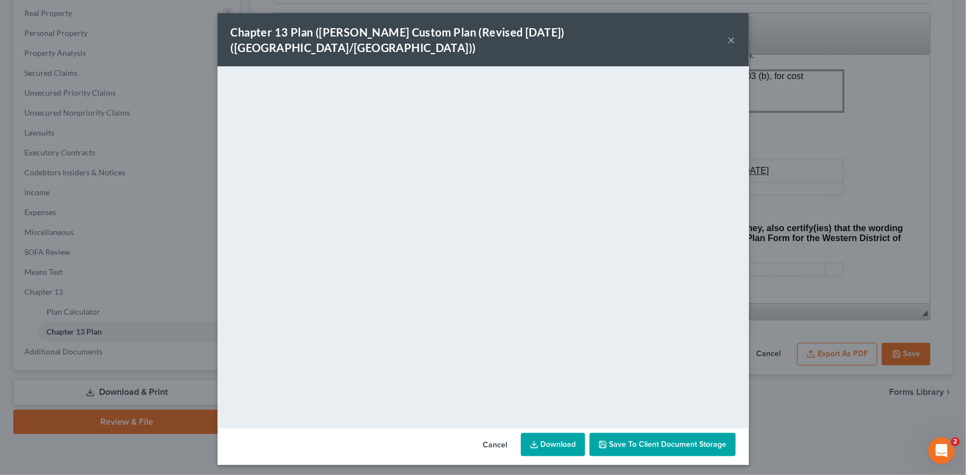
click at [730, 33] on button "×" at bounding box center [732, 39] width 8 height 13
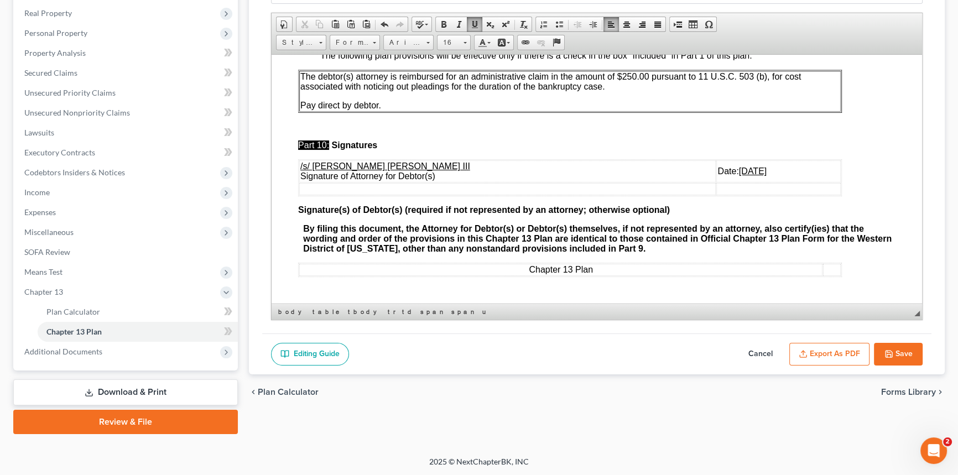
click at [902, 350] on button "Save" at bounding box center [898, 354] width 49 height 23
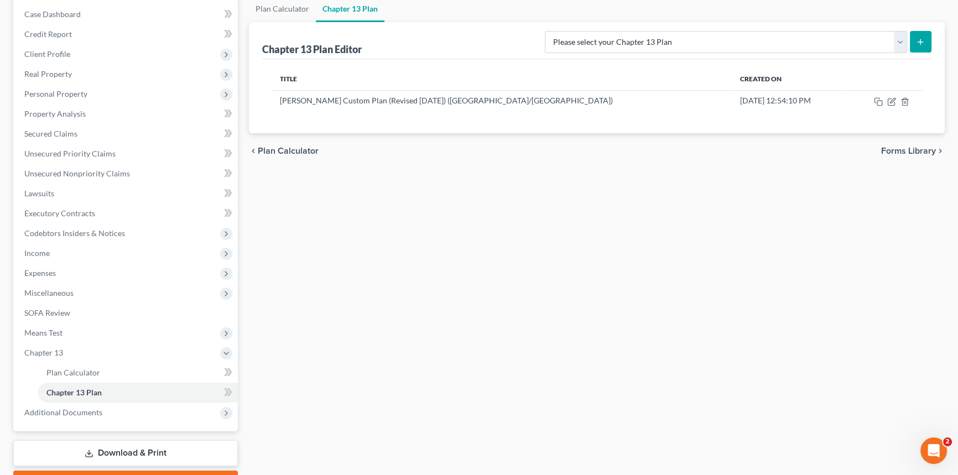
scroll to position [0, 0]
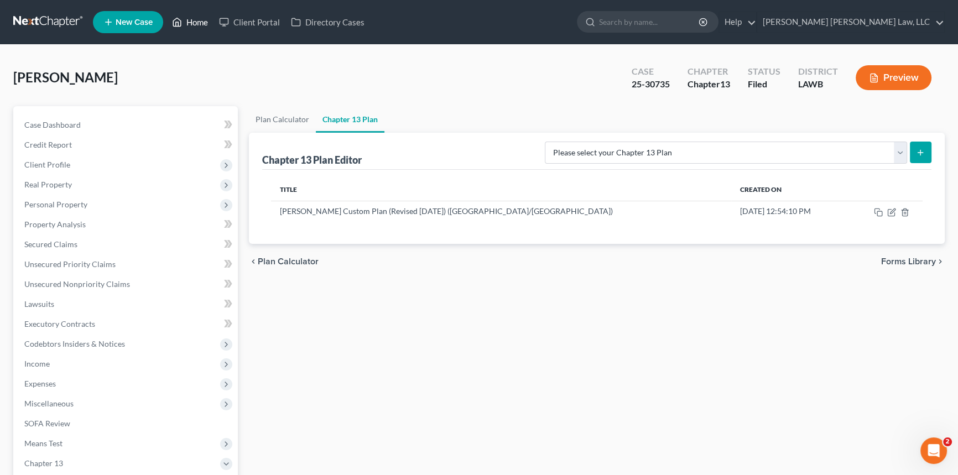
click at [193, 20] on link "Home" at bounding box center [190, 22] width 47 height 20
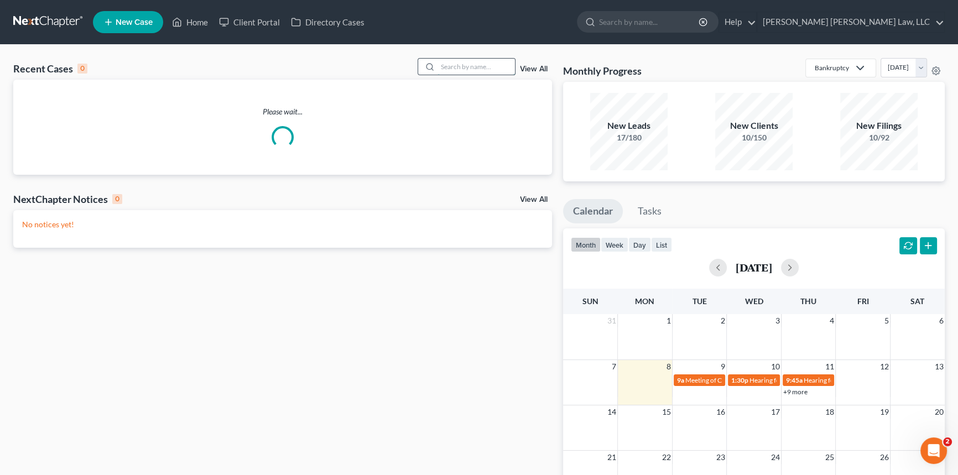
click at [470, 69] on input "search" at bounding box center [476, 67] width 77 height 16
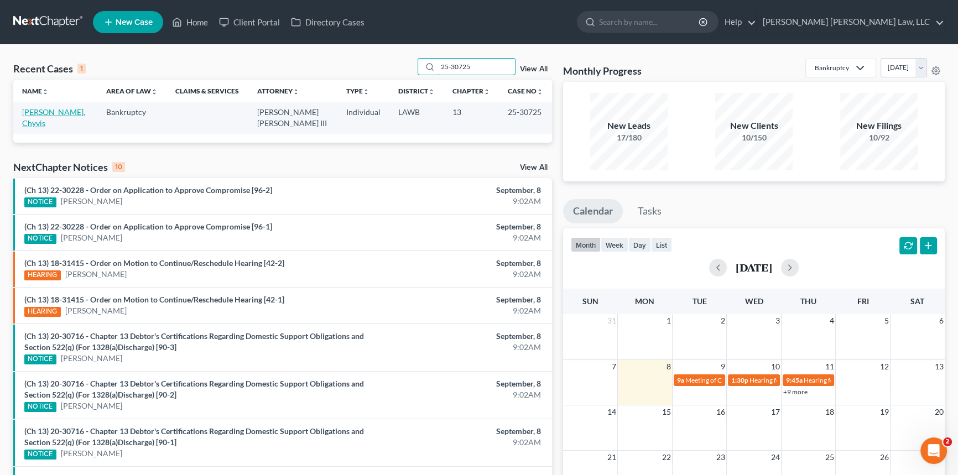
type input "25-30725"
click at [55, 112] on link "[PERSON_NAME], Chyvis" at bounding box center [53, 117] width 63 height 20
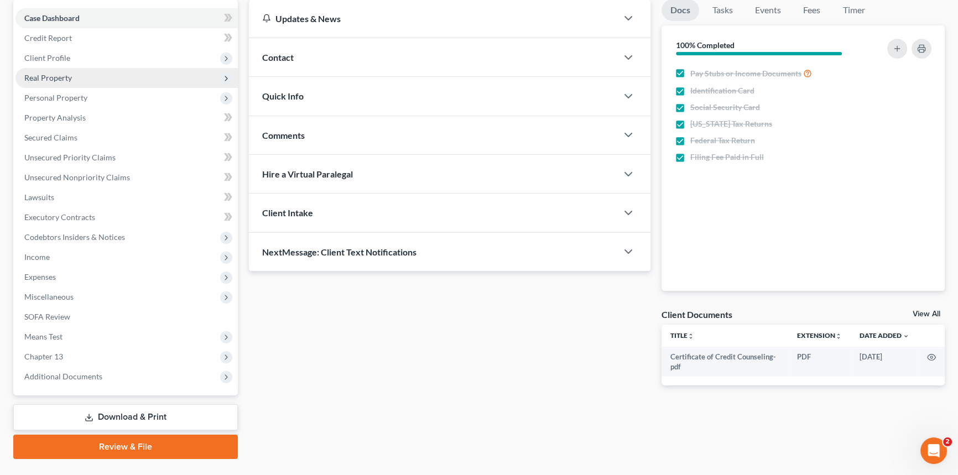
scroll to position [131, 0]
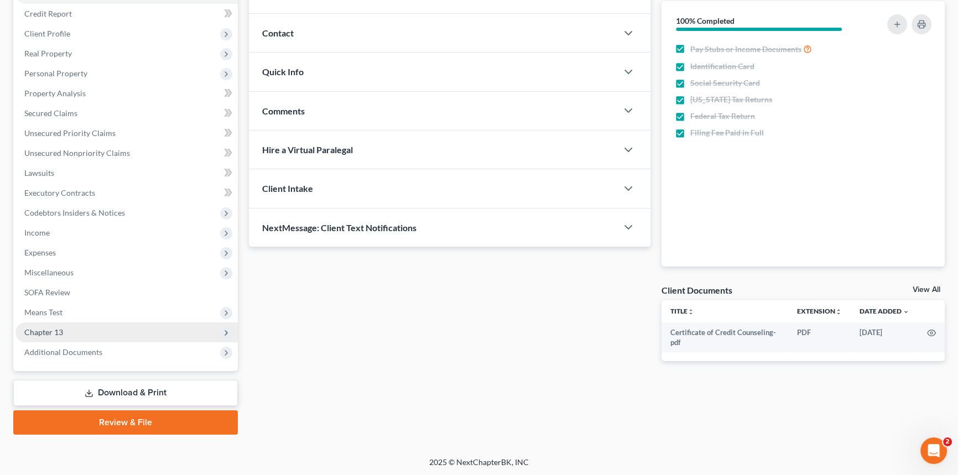
click at [137, 334] on span "Chapter 13" at bounding box center [126, 333] width 222 height 20
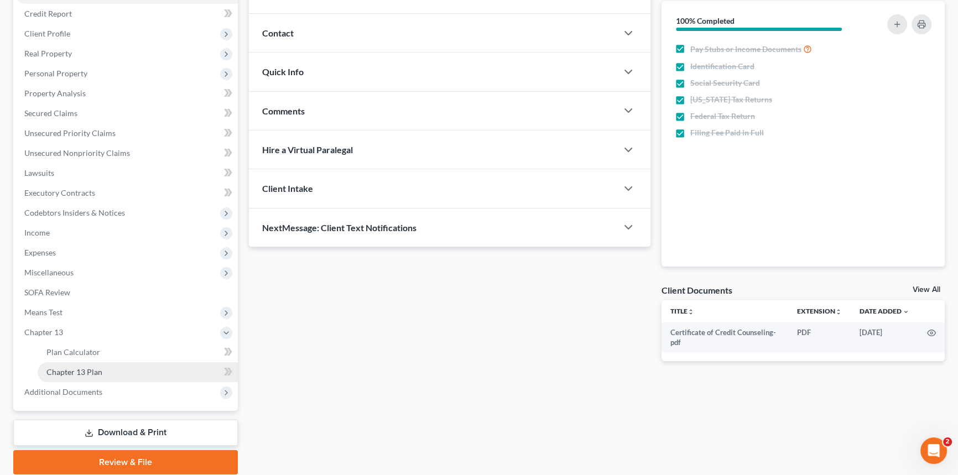
click at [149, 365] on link "Chapter 13 Plan" at bounding box center [138, 372] width 200 height 20
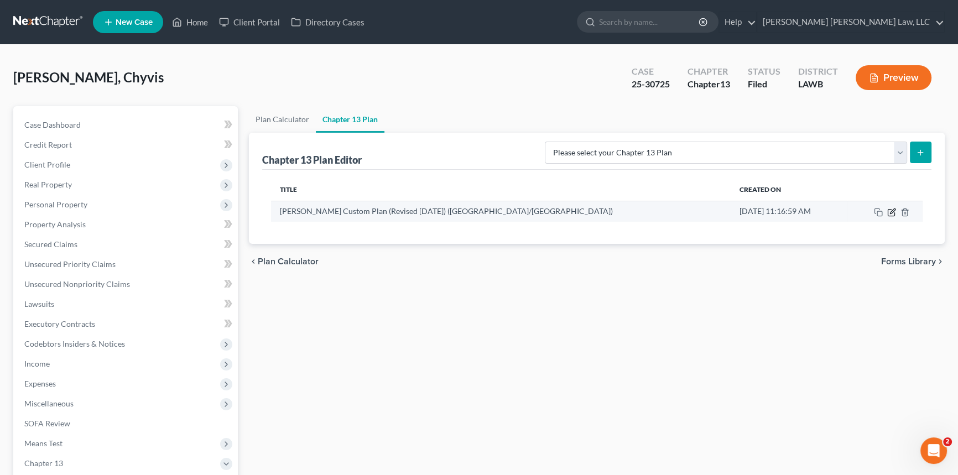
click at [888, 211] on icon "button" at bounding box center [891, 212] width 7 height 7
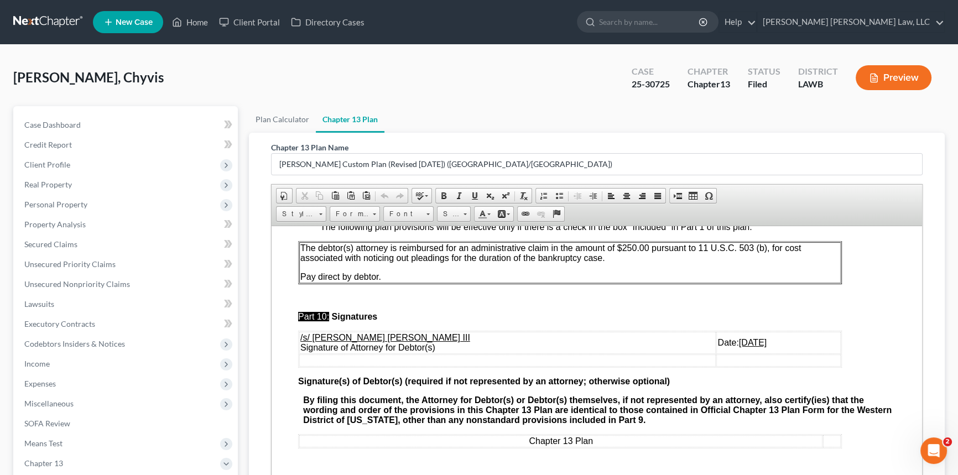
scroll to position [3856, 0]
click at [739, 338] on u "[DATE]" at bounding box center [753, 342] width 28 height 9
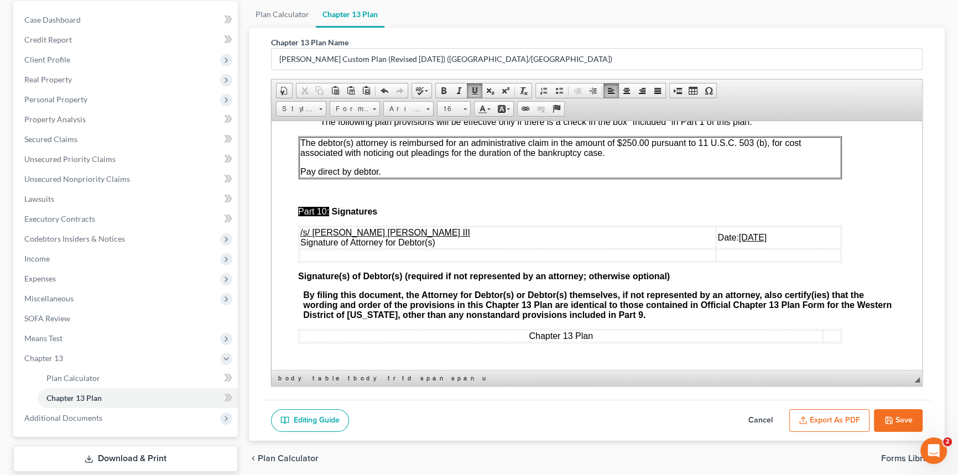
scroll to position [172, 0]
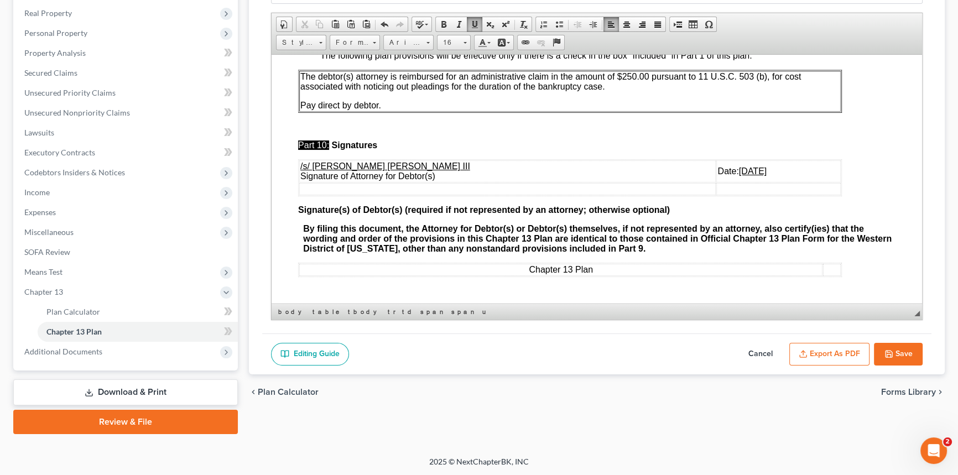
click at [848, 352] on button "Export as PDF" at bounding box center [830, 354] width 80 height 23
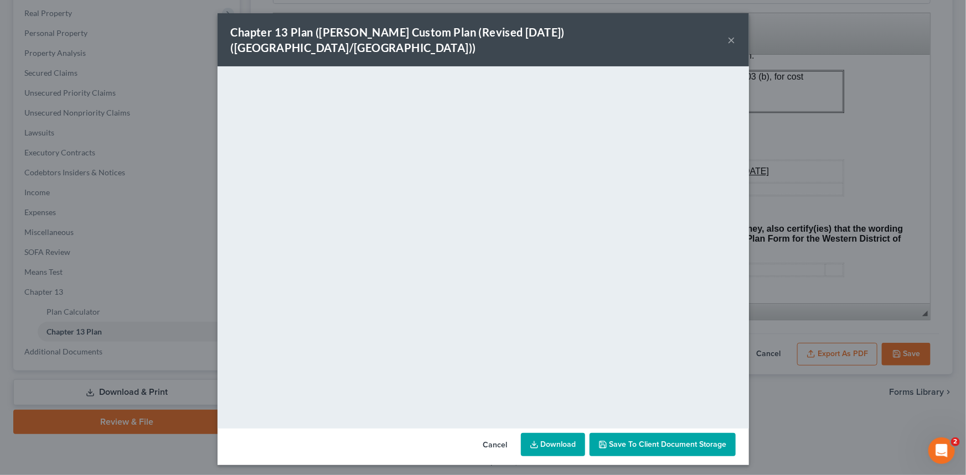
click at [730, 33] on button "×" at bounding box center [732, 39] width 8 height 13
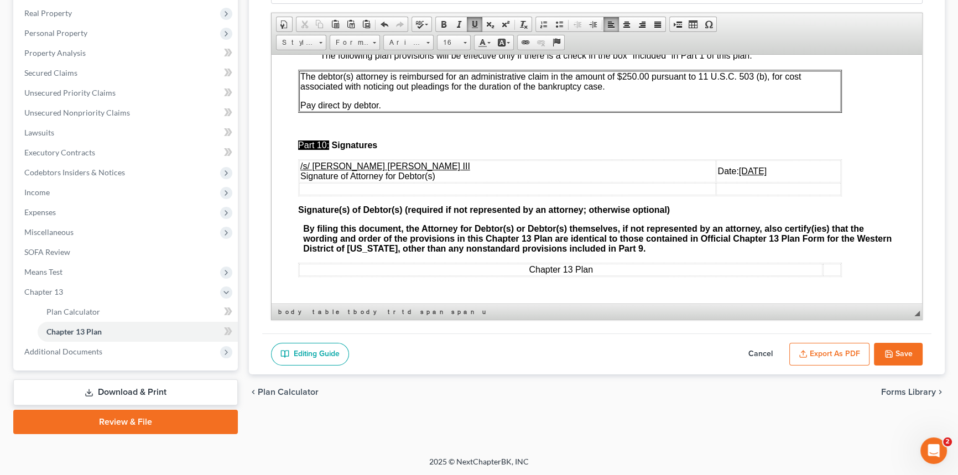
click at [897, 352] on button "Save" at bounding box center [898, 354] width 49 height 23
